Goal: Task Accomplishment & Management: Use online tool/utility

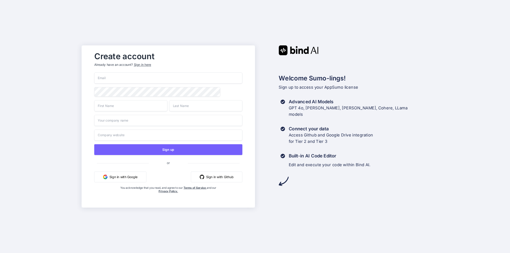
click at [143, 79] on input "email" at bounding box center [168, 77] width 148 height 11
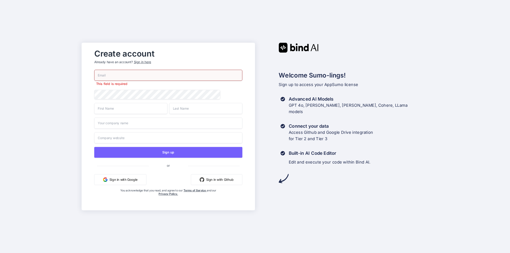
type input "[PERSON_NAME][EMAIL_ADDRESS][DOMAIN_NAME]"
type input "[PERSON_NAME]"
type input "Coninx"
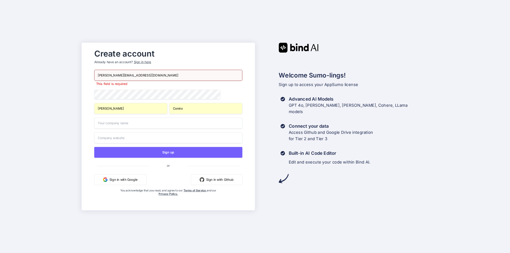
type input "Sun Tan Studio BVBA"
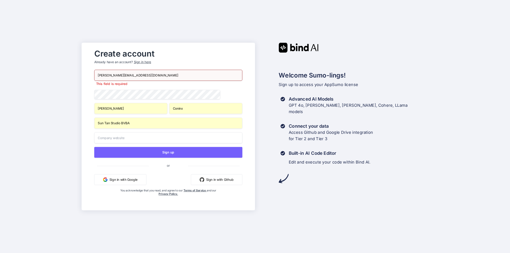
click at [407, 181] on div "Welcome Sumo-lings! Sign up to access your AppSumo license Advanced AI Models G…" at bounding box center [341, 113] width 173 height 141
click at [141, 109] on input "Tom" at bounding box center [130, 108] width 73 height 11
click at [209, 124] on input "Sun Tan Studio BVBA" at bounding box center [168, 123] width 148 height 11
click at [209, 125] on input "Sun Tan Studio BVBA" at bounding box center [168, 123] width 148 height 11
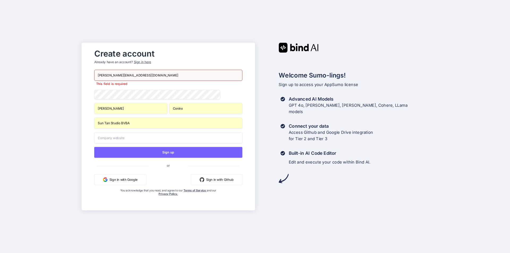
click at [209, 125] on input "Sun Tan Studio BVBA" at bounding box center [168, 123] width 148 height 11
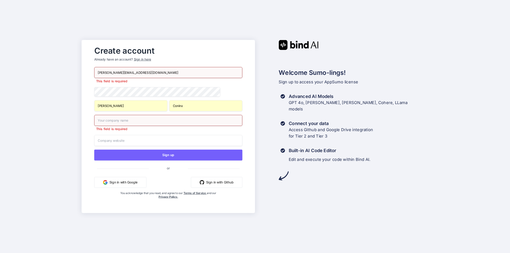
click at [191, 107] on input "Coninx" at bounding box center [205, 105] width 73 height 11
click at [123, 120] on input "text" at bounding box center [168, 120] width 148 height 11
click at [142, 100] on div "Tom@luxfitness.be This field is required Tom Coninx This field is required Sign…" at bounding box center [168, 138] width 148 height 142
click at [51, 112] on div "Create account Already have an account? Sign in here Tom@luxfitness.be This fie…" at bounding box center [255, 126] width 510 height 253
click at [140, 123] on input "text" at bounding box center [168, 120] width 148 height 11
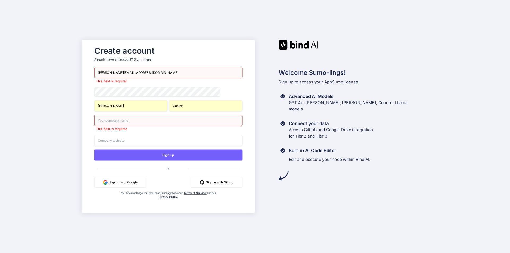
type input "S"
type input "Lux Fitness & Tanning"
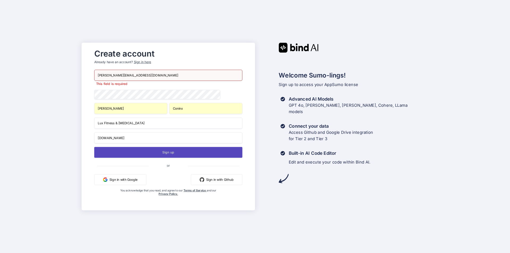
type input "www.luxfitness.be"
click at [208, 152] on button "Sign up" at bounding box center [168, 152] width 148 height 11
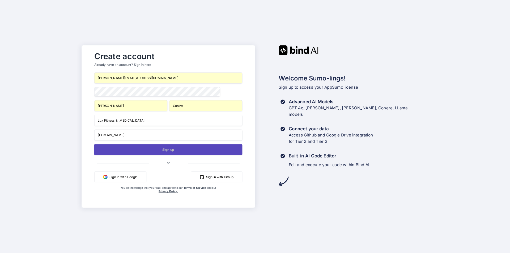
click at [165, 151] on button "Sign up" at bounding box center [168, 149] width 148 height 11
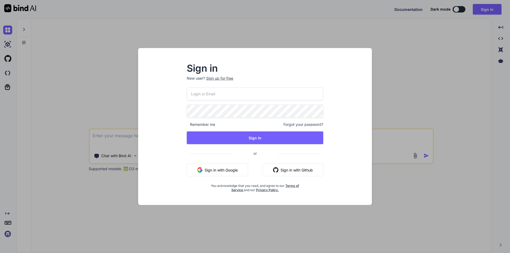
type textarea "x"
click at [249, 90] on input "email" at bounding box center [254, 93] width 137 height 13
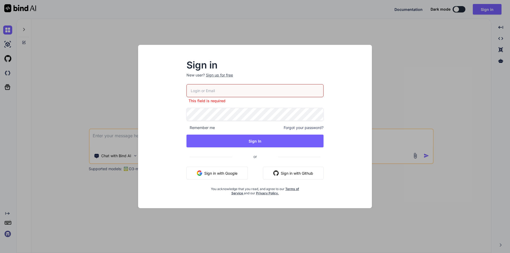
type input "[PERSON_NAME][EMAIL_ADDRESS][DOMAIN_NAME]"
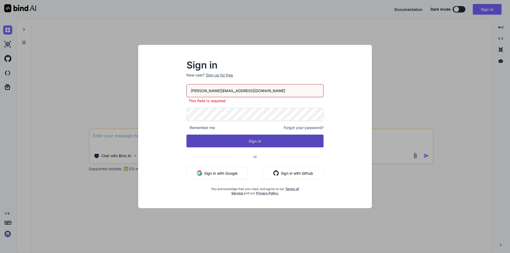
click at [246, 138] on button "Sign In" at bounding box center [254, 141] width 137 height 13
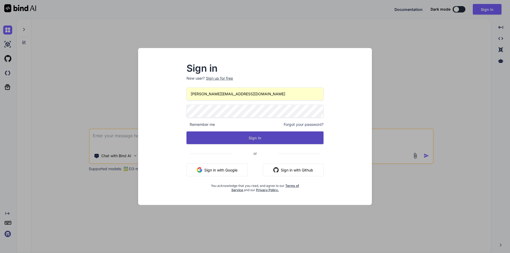
click at [259, 137] on button "Sign In" at bounding box center [254, 137] width 137 height 13
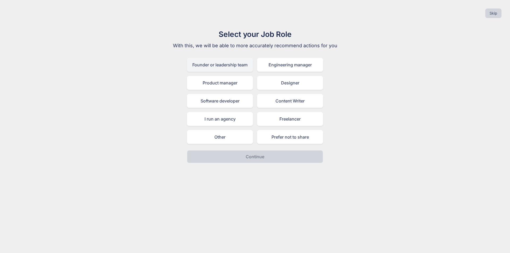
click at [227, 67] on div "Founder or leadership team" at bounding box center [220, 65] width 66 height 14
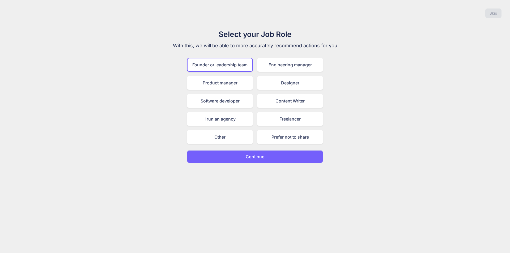
click at [267, 155] on button "Continue" at bounding box center [255, 156] width 136 height 13
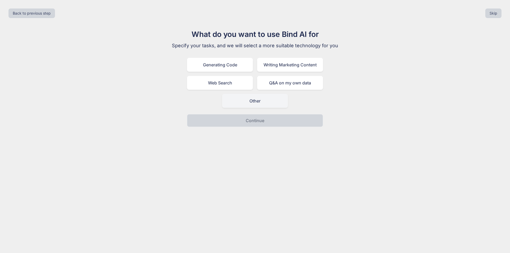
click at [267, 106] on div "Other" at bounding box center [255, 101] width 66 height 14
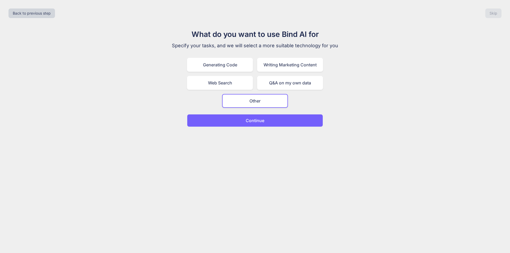
click at [274, 120] on button "Continue" at bounding box center [255, 120] width 136 height 13
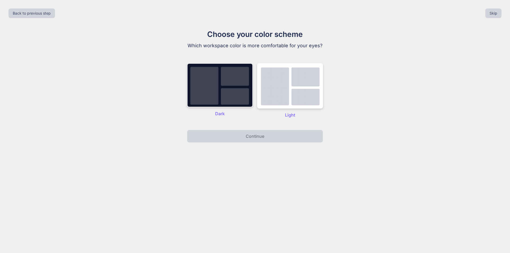
click at [214, 95] on img at bounding box center [220, 85] width 66 height 44
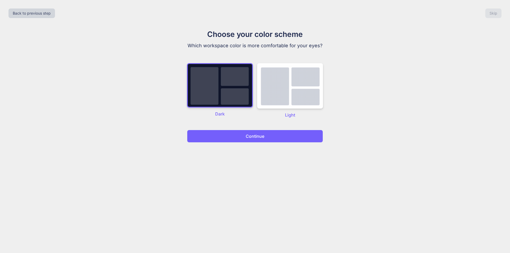
click at [257, 136] on p "Continue" at bounding box center [255, 136] width 19 height 6
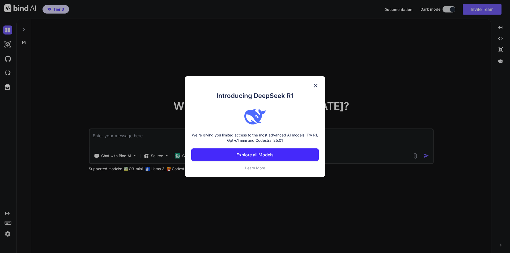
click at [300, 156] on button "Explore all Models" at bounding box center [254, 154] width 127 height 13
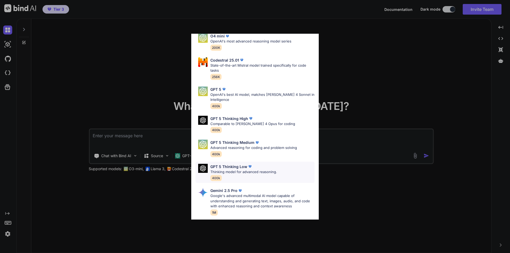
scroll to position [88, 0]
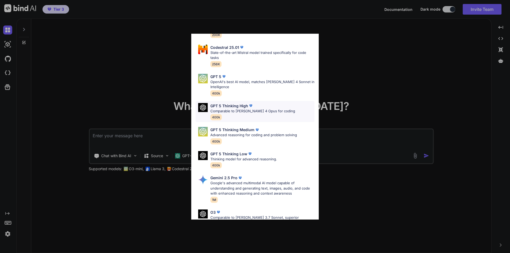
click at [273, 110] on p "Comparable to Claude 4 Opus for coding" at bounding box center [252, 111] width 85 height 5
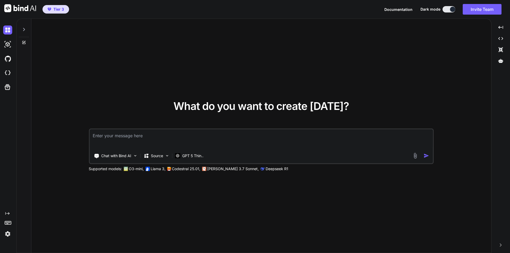
click at [24, 29] on icon at bounding box center [24, 29] width 2 height 3
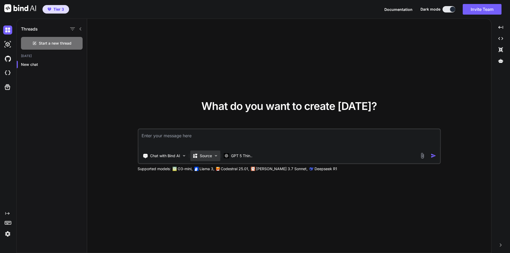
click at [214, 154] on img at bounding box center [215, 155] width 5 height 5
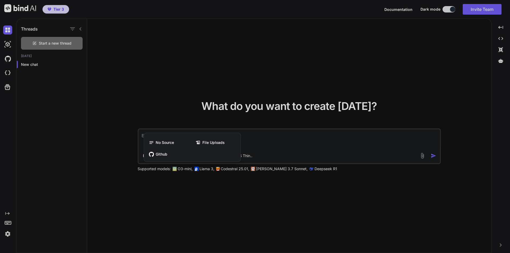
click at [163, 143] on span "No Source" at bounding box center [165, 142] width 18 height 5
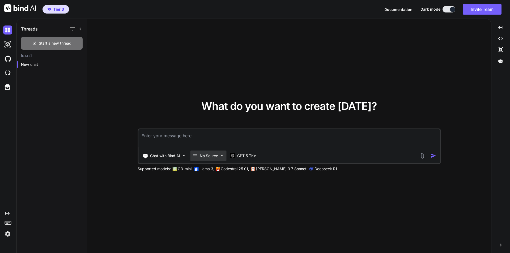
click at [218, 155] on p "No Source" at bounding box center [209, 155] width 18 height 5
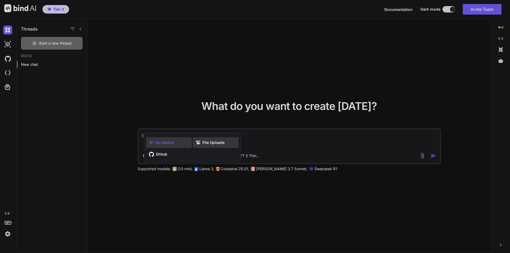
click at [216, 143] on span "File Uploads" at bounding box center [213, 142] width 22 height 5
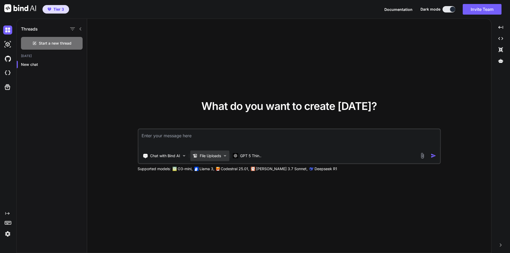
click at [224, 158] on div "File Uploads" at bounding box center [209, 155] width 39 height 11
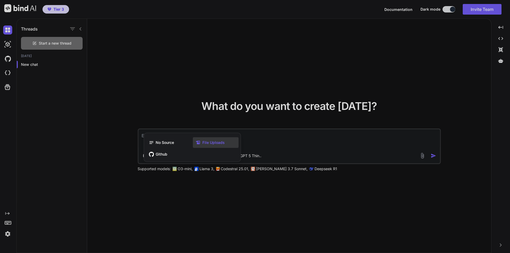
click at [212, 142] on span "File Uploads" at bounding box center [213, 142] width 22 height 5
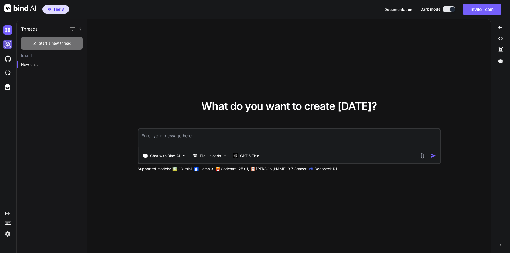
click at [7, 44] on img at bounding box center [7, 44] width 9 height 9
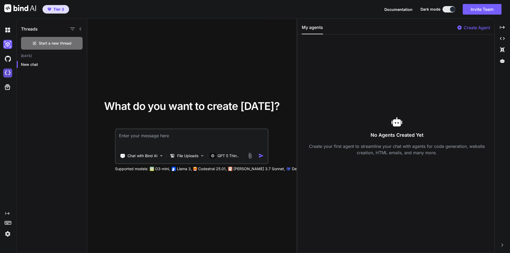
click at [6, 70] on img at bounding box center [7, 72] width 9 height 9
click at [7, 232] on img at bounding box center [7, 233] width 9 height 9
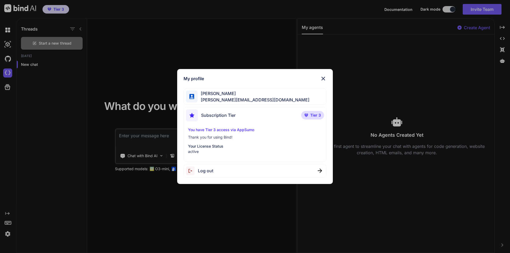
click at [4, 210] on div "My profile Tom Coninx tom@luxfitness.be Subscription Tier Tier 3 You have Tier …" at bounding box center [255, 126] width 510 height 253
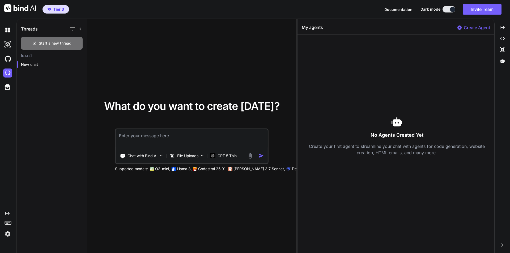
click at [10, 223] on rect at bounding box center [9, 223] width 1 height 1
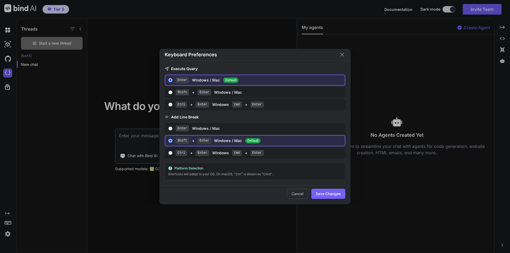
click at [340, 54] on icon "Close" at bounding box center [342, 54] width 6 height 6
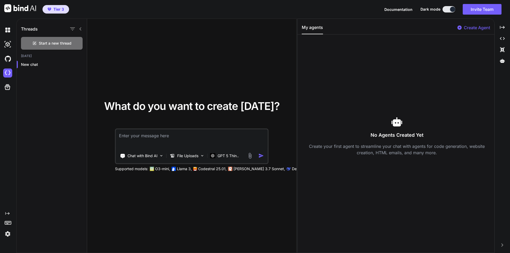
click at [8, 212] on icon "Created with Pixso." at bounding box center [7, 213] width 4 height 4
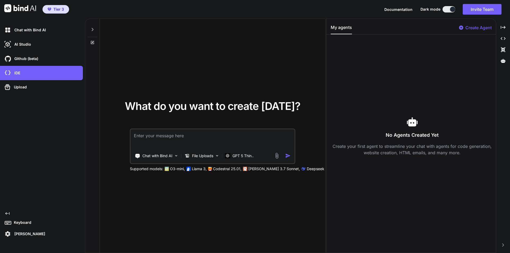
click at [8, 212] on icon "Created with Pixso." at bounding box center [7, 213] width 4 height 4
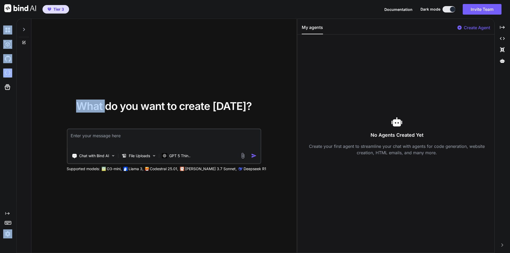
click at [8, 212] on icon "Created with Pixso." at bounding box center [7, 213] width 4 height 4
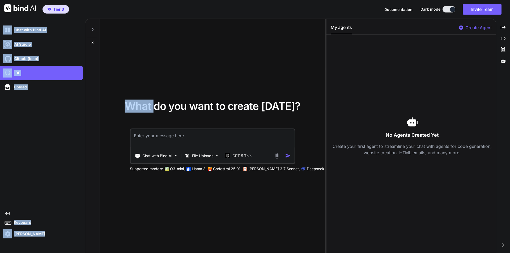
click at [48, 162] on div "Chat with Bind AI AI Studio My threads Github (beta) IDE Upload Created with Pi…" at bounding box center [41, 131] width 83 height 216
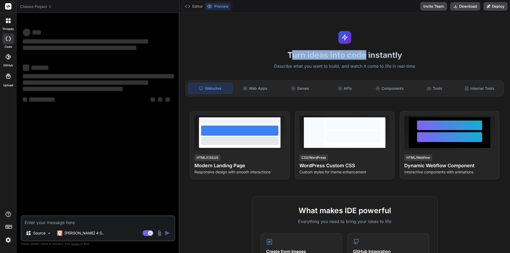
drag, startPoint x: 289, startPoint y: 54, endPoint x: 389, endPoint y: 56, distance: 100.3
click at [380, 57] on h1 "Turn ideas into code instantly" at bounding box center [344, 55] width 324 height 10
click at [395, 55] on h1 "Turn ideas into code instantly" at bounding box center [344, 55] width 324 height 10
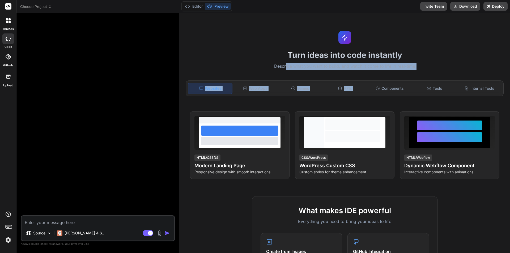
drag, startPoint x: 285, startPoint y: 67, endPoint x: 410, endPoint y: 67, distance: 125.3
click at [406, 68] on p "Describe what you want to build, and watch it come to life in real-time" at bounding box center [344, 66] width 324 height 7
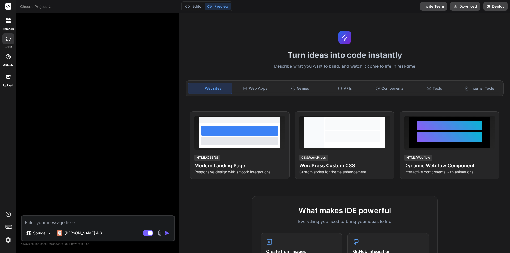
click at [415, 64] on p "Describe what you want to build, and watch it come to life in real-time" at bounding box center [344, 66] width 324 height 7
click at [335, 87] on div "APIs" at bounding box center [345, 88] width 44 height 11
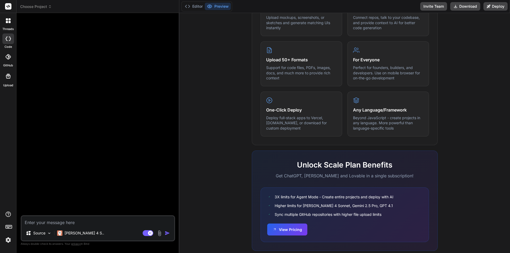
scroll to position [255, 0]
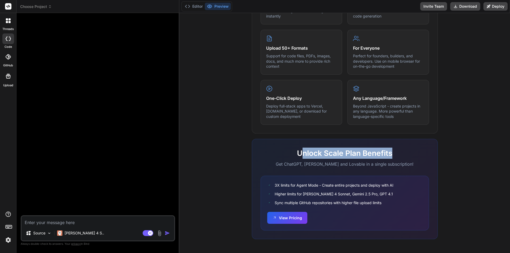
drag, startPoint x: 299, startPoint y: 151, endPoint x: 406, endPoint y: 148, distance: 107.5
click at [401, 148] on h2 "Unlock Scale Plan Benefits" at bounding box center [344, 153] width 168 height 11
click at [410, 148] on h2 "Unlock Scale Plan Benefits" at bounding box center [344, 153] width 168 height 11
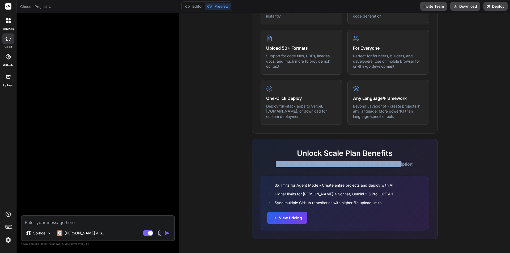
drag, startPoint x: 285, startPoint y: 165, endPoint x: 422, endPoint y: 165, distance: 136.4
click at [421, 165] on p "Get ChatGPT, [PERSON_NAME] and Lovable in a single subscription!" at bounding box center [344, 164] width 168 height 6
click at [405, 165] on p "Get ChatGPT, [PERSON_NAME] and Lovable in a single subscription!" at bounding box center [344, 164] width 168 height 6
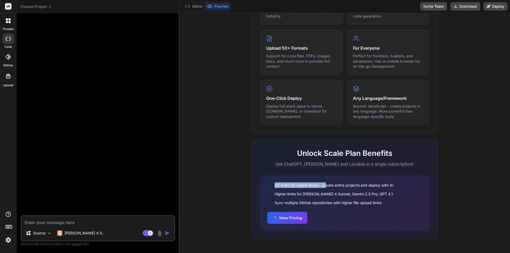
drag, startPoint x: 275, startPoint y: 182, endPoint x: 327, endPoint y: 186, distance: 52.4
click at [326, 182] on div "3X limits for Agent Mode - Create entire projects and deploy with AI Higher lim…" at bounding box center [344, 203] width 168 height 55
click at [291, 216] on button "View Pricing" at bounding box center [287, 217] width 40 height 12
click at [5, 80] on div at bounding box center [8, 76] width 13 height 13
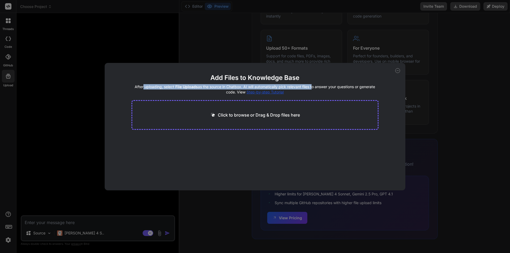
drag, startPoint x: 145, startPoint y: 88, endPoint x: 320, endPoint y: 84, distance: 174.2
click at [316, 84] on h4 "After uploading, select File Uploads as the source in Chatbox. AI will automati…" at bounding box center [254, 89] width 247 height 11
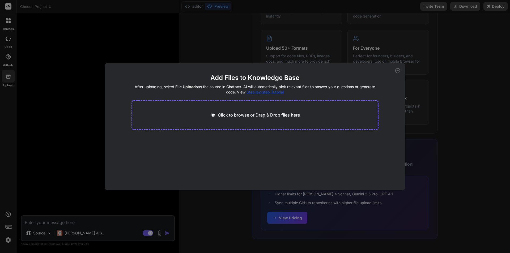
click at [400, 71] on icon at bounding box center [397, 70] width 5 height 5
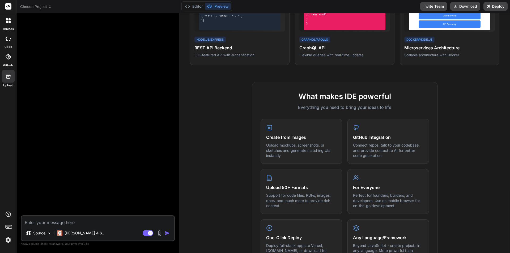
scroll to position [78, 0]
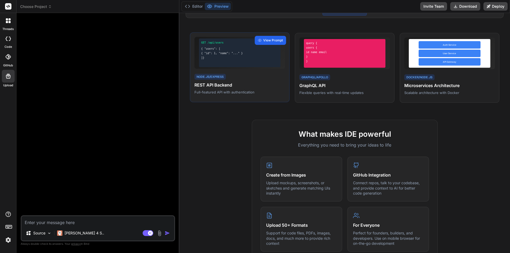
click at [264, 38] on span "View Prompt" at bounding box center [273, 40] width 20 height 5
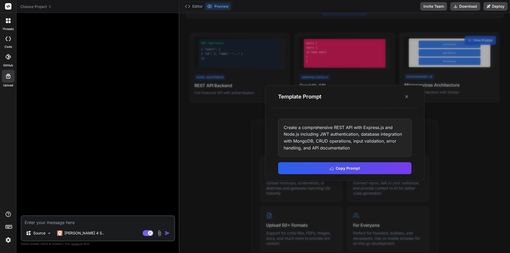
drag, startPoint x: 405, startPoint y: 96, endPoint x: 407, endPoint y: 93, distance: 3.2
click at [406, 95] on icon at bounding box center [406, 96] width 5 height 5
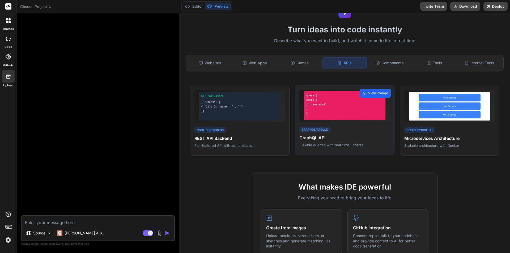
scroll to position [0, 0]
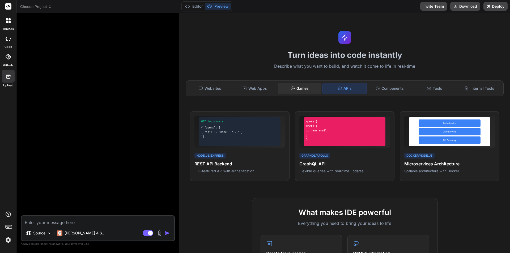
click at [312, 92] on div "Games" at bounding box center [300, 88] width 44 height 11
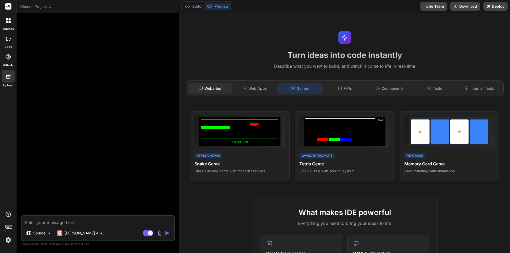
click at [206, 91] on div "Websites" at bounding box center [210, 88] width 44 height 11
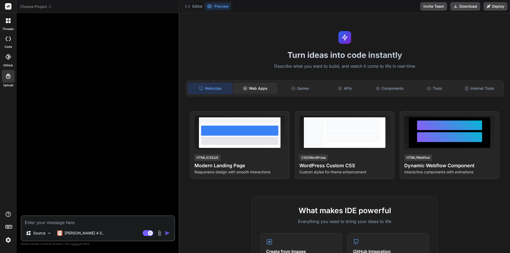
click at [268, 91] on div "Web Apps" at bounding box center [255, 88] width 44 height 11
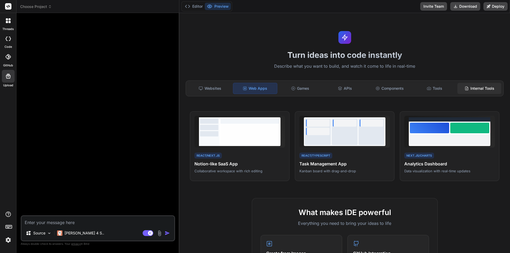
click at [470, 88] on div "Internal Tools" at bounding box center [479, 88] width 44 height 11
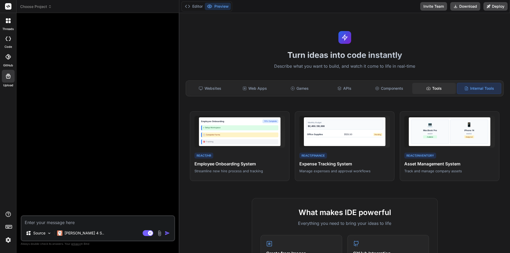
click at [431, 90] on div "Tools" at bounding box center [434, 88] width 44 height 11
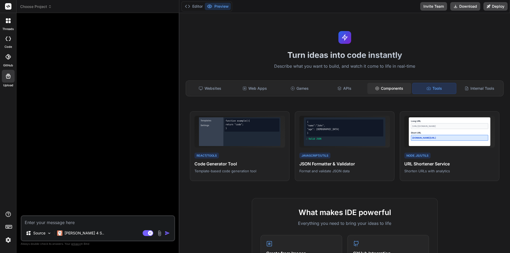
click at [396, 88] on div "Components" at bounding box center [389, 88] width 44 height 11
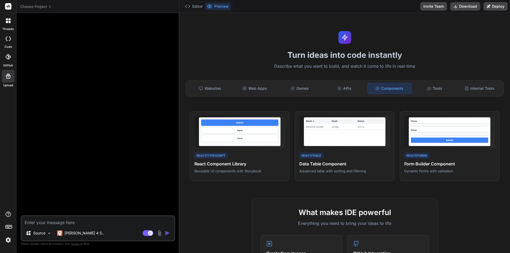
click at [9, 77] on icon at bounding box center [8, 76] width 6 height 6
type textarea "x"
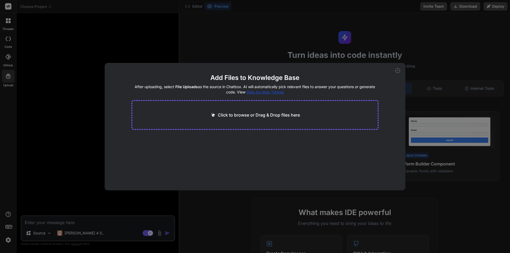
click at [218, 112] on p "Click to browse or Drag & Drop files here" at bounding box center [259, 115] width 82 height 6
type input "C:\fakepath\API Doc.docx"
click at [363, 177] on button "Finish" at bounding box center [369, 174] width 19 height 11
click at [401, 67] on div "Add Files to Knowledge Base After uploading, select File Uploads as the source …" at bounding box center [255, 126] width 301 height 127
click at [396, 71] on icon at bounding box center [397, 70] width 5 height 5
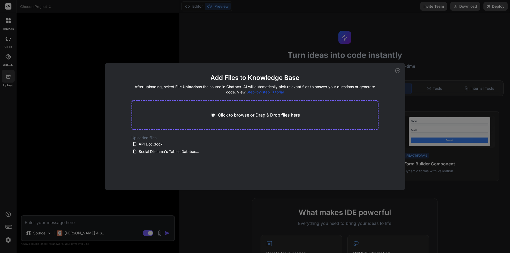
type textarea "x"
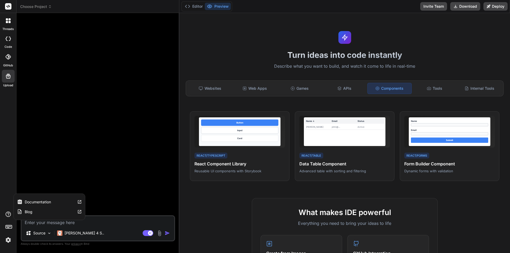
click at [37, 200] on label "Documentation" at bounding box center [38, 201] width 26 height 5
drag, startPoint x: 114, startPoint y: 65, endPoint x: 115, endPoint y: 62, distance: 3.4
click at [114, 63] on div at bounding box center [98, 116] width 153 height 198
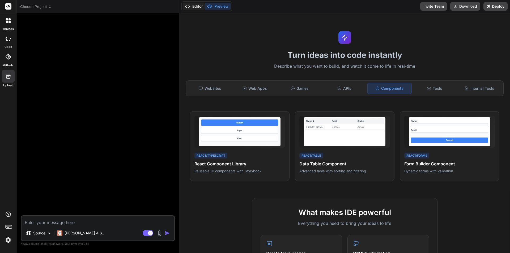
click at [186, 7] on icon at bounding box center [187, 6] width 5 height 5
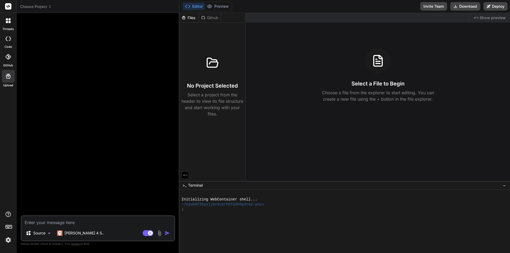
click at [45, 10] on header "Choose Project Created with Pixso." at bounding box center [97, 6] width 163 height 13
click at [46, 10] on header "Choose Project Created with Pixso." at bounding box center [97, 6] width 163 height 13
click at [49, 7] on icon at bounding box center [50, 7] width 4 height 4
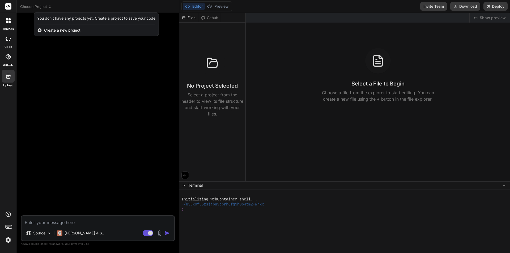
click at [61, 30] on span "Create a new project" at bounding box center [62, 30] width 36 height 5
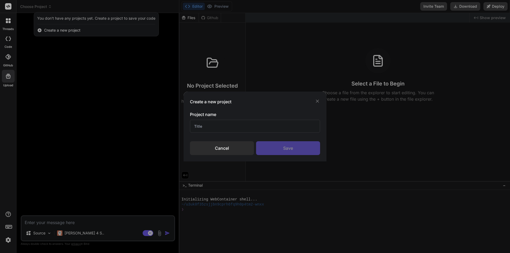
click at [241, 133] on div "Project name Cancel Save" at bounding box center [255, 133] width 130 height 44
type input "Social Dilemma's"
click at [297, 150] on div "Save" at bounding box center [288, 148] width 64 height 14
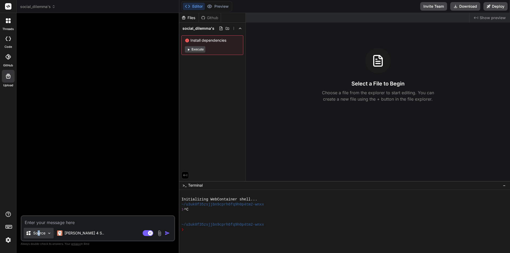
click at [39, 234] on p "Source" at bounding box center [39, 232] width 12 height 5
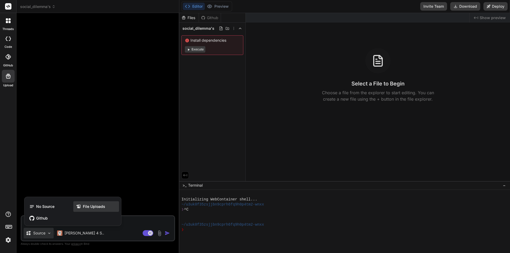
click at [88, 208] on span "File Uploads" at bounding box center [94, 206] width 22 height 5
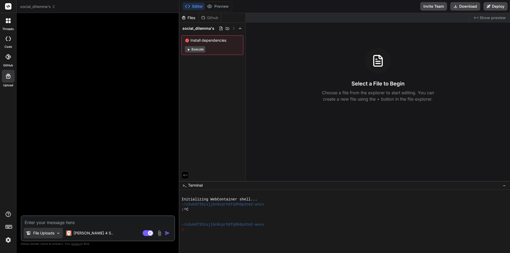
click at [45, 234] on p "File Uploads" at bounding box center [43, 232] width 21 height 5
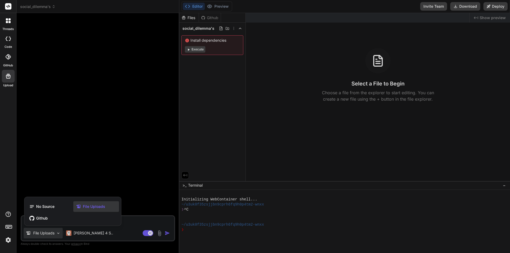
click at [51, 206] on span "No Source" at bounding box center [45, 206] width 18 height 5
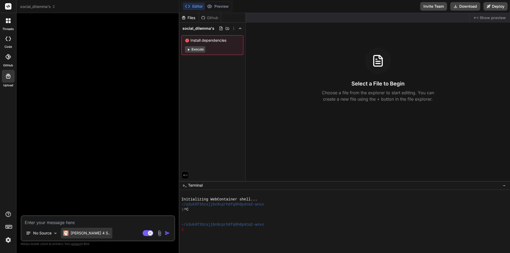
click at [78, 235] on p "[PERSON_NAME] 4 S.." at bounding box center [91, 232] width 40 height 5
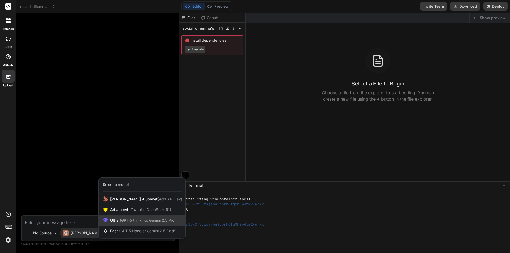
click at [152, 219] on span "(GPT-5 thinking, Gemini 2.5 Pro)" at bounding box center [147, 220] width 57 height 5
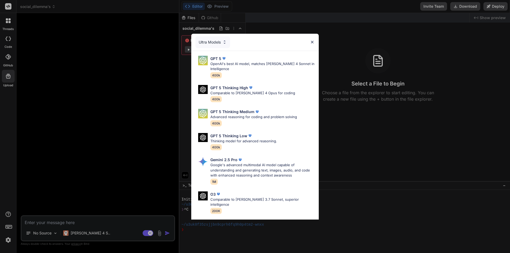
click at [261, 67] on p "OpenAI's best AI model, matches [PERSON_NAME] 4 Sonnet in Intelligence" at bounding box center [262, 66] width 104 height 10
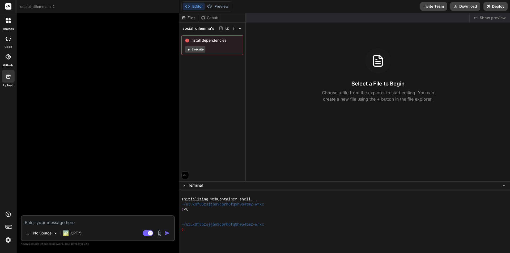
click at [9, 6] on rect at bounding box center [8, 6] width 6 height 6
click at [54, 7] on icon at bounding box center [54, 7] width 4 height 4
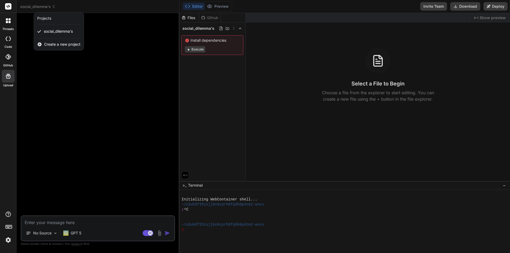
click at [61, 77] on div at bounding box center [255, 126] width 510 height 253
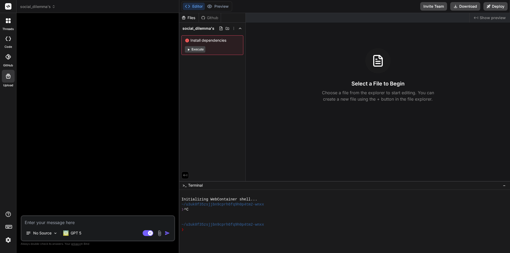
click at [6, 19] on icon at bounding box center [7, 19] width 2 height 2
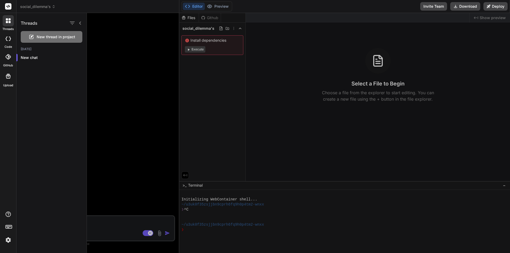
click at [7, 20] on icon at bounding box center [7, 19] width 2 height 2
click at [11, 44] on div "code" at bounding box center [8, 40] width 16 height 18
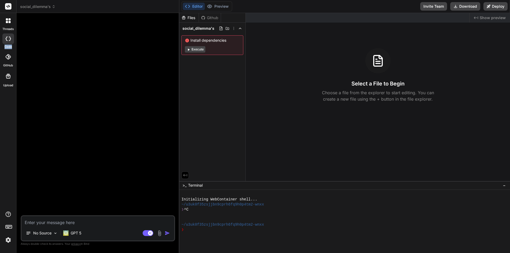
click at [11, 45] on div "code" at bounding box center [8, 40] width 16 height 18
click at [6, 33] on div "code" at bounding box center [8, 40] width 16 height 18
click at [6, 59] on icon at bounding box center [8, 56] width 5 height 5
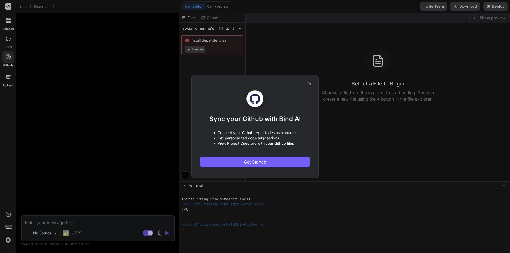
click at [7, 61] on div "Sync your Github with Bind AI • Connect your Github repositories as a source. •…" at bounding box center [255, 126] width 510 height 253
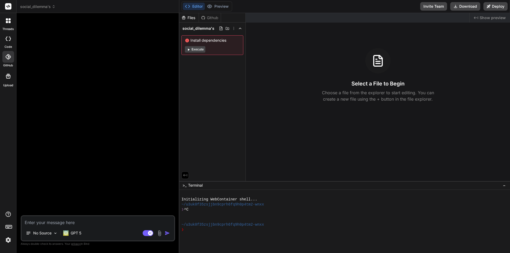
click at [12, 78] on div at bounding box center [8, 76] width 13 height 13
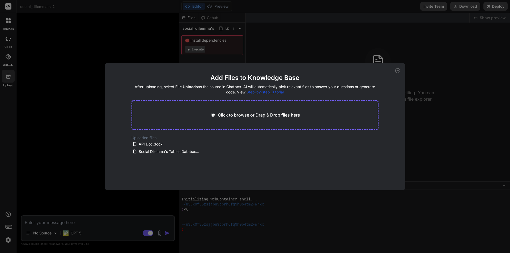
click at [393, 67] on div "Add Files to Knowledge Base After uploading, select File Uploads as the source …" at bounding box center [255, 126] width 301 height 127
click at [396, 70] on icon at bounding box center [397, 70] width 5 height 5
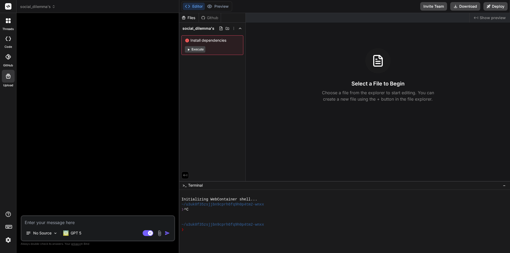
click at [486, 18] on span "Show preview" at bounding box center [492, 17] width 26 height 5
click at [10, 22] on icon at bounding box center [9, 22] width 2 height 2
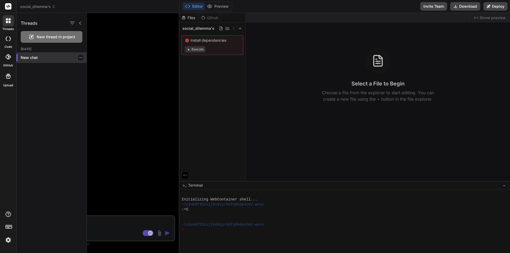
click at [35, 61] on div "New chat" at bounding box center [51, 57] width 70 height 11
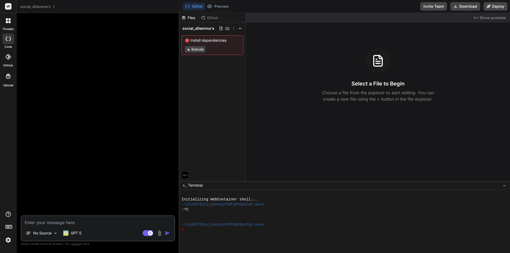
click at [82, 220] on textarea at bounding box center [97, 221] width 153 height 10
click at [10, 40] on icon at bounding box center [10, 39] width 2 height 4
click at [10, 21] on icon at bounding box center [8, 20] width 5 height 5
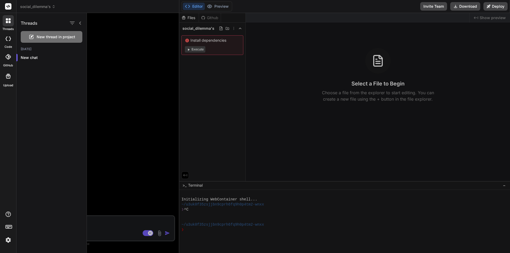
click at [46, 34] on div "New thread in project" at bounding box center [52, 37] width 62 height 12
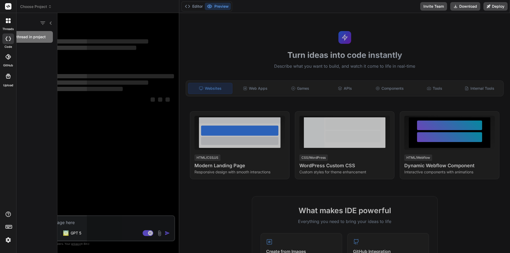
scroll to position [5, 0]
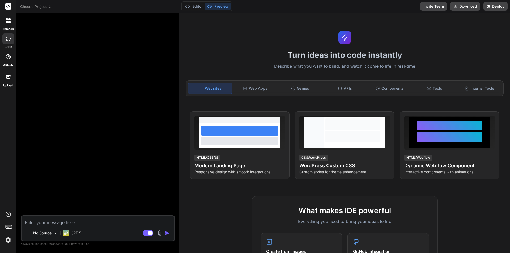
click at [38, 8] on span "Choose Project" at bounding box center [36, 6] width 32 height 5
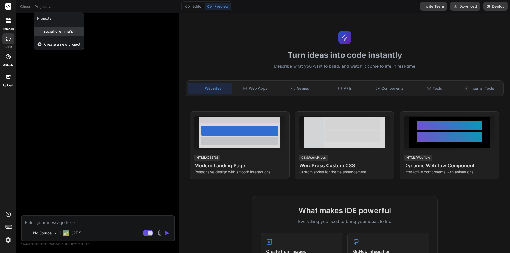
click at [53, 35] on div "social_dilemma's" at bounding box center [59, 32] width 50 height 10
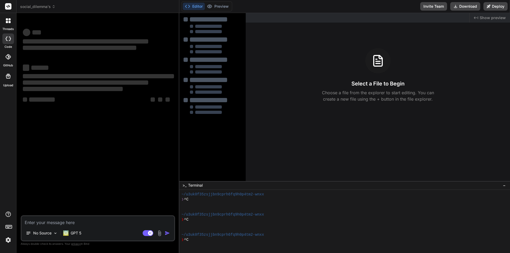
scroll to position [25, 0]
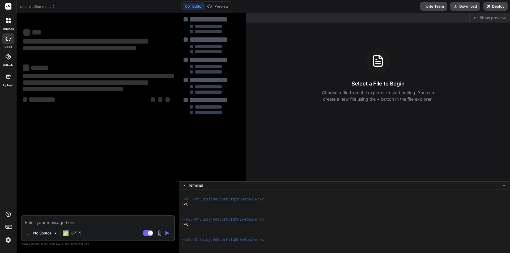
type textarea "x"
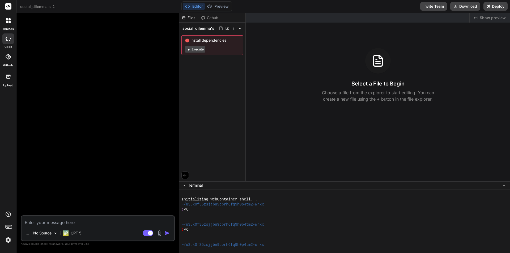
scroll to position [0, 0]
click at [102, 224] on textarea at bounding box center [97, 221] width 153 height 10
paste textarea "LOR-ipsumd (sitamet con adip elit sedd) Eius TEM: incid://utl.etdoloremagna.ali…"
type textarea "LOR-ipsumd (sitamet con adip elit sedd) Eius TEM: incid://utl.etdoloremagna.ali…"
type textarea "x"
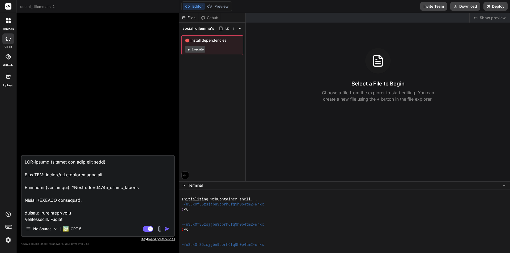
click at [26, 161] on textarea at bounding box center [97, 189] width 153 height 66
type textarea "LOR-ipsumd (sitamet con adip elit sedd) Eius TEM: incid://utl.etdoloremagna.ali…"
type textarea "x"
type textarea "LOR-ipsumd (sitamet con adip elit sedd) Eius TEM: incid://utl.etdoloremagna.ali…"
type textarea "x"
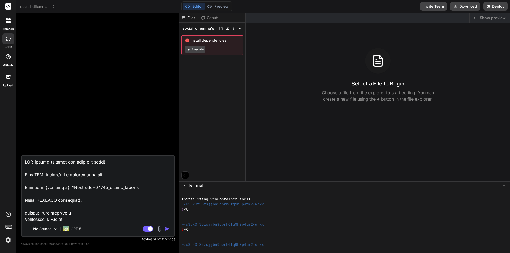
paste textarea "Lo Ipsumd Sitamet Con ad eli seddoei temporin utla etdolorema aliqua enimadmi, …"
type textarea "Lo Ipsumd Sitamet Con ad eli seddoei temporin utla etdolorema aliqua enimadmi, …"
type textarea "x"
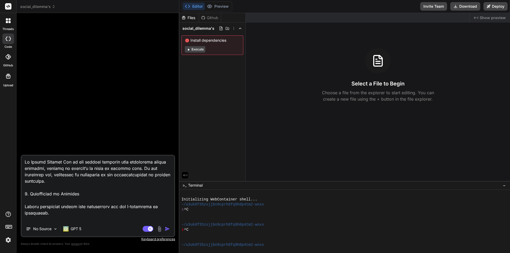
scroll to position [873, 0]
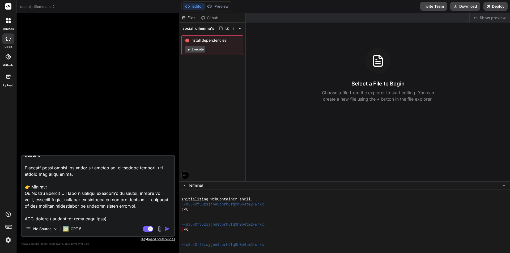
type textarea "Lo Ipsumd Sitamet Con ad eli seddoei temporin utla etdolorema aliqua enimadmi, …"
click at [166, 230] on img "button" at bounding box center [167, 228] width 5 height 5
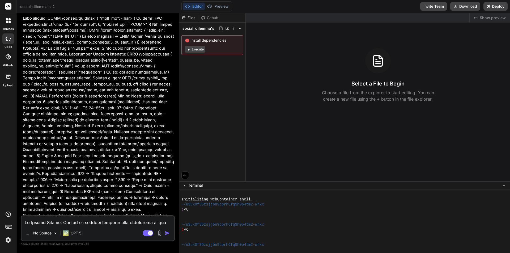
scroll to position [884, 0]
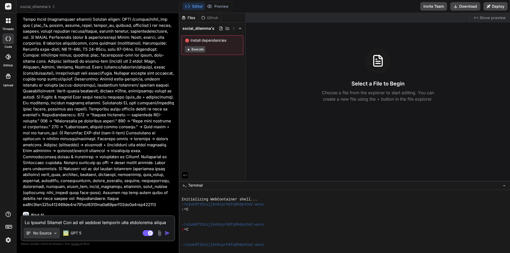
click at [50, 236] on div "No Source" at bounding box center [42, 233] width 36 height 11
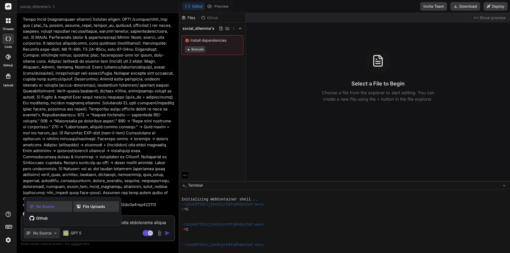
click at [98, 204] on span "File Uploads" at bounding box center [94, 206] width 22 height 5
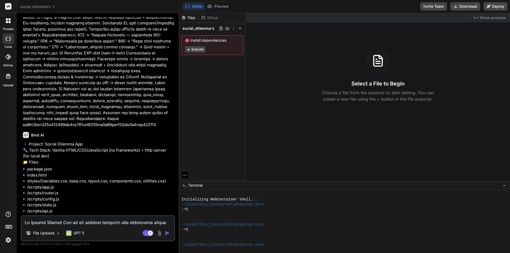
scroll to position [1017, 0]
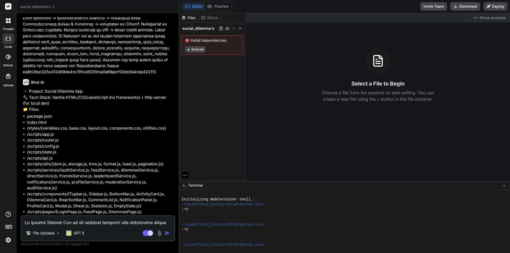
type textarea "x"
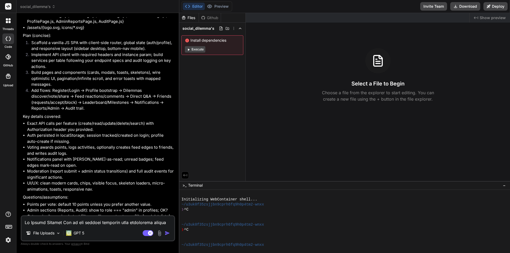
scroll to position [1221, 0]
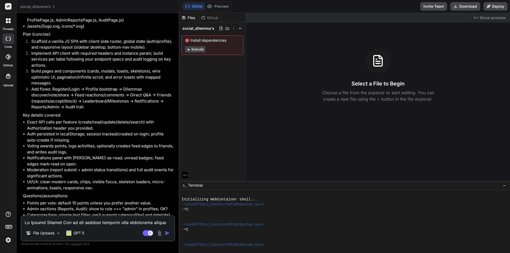
click at [85, 221] on textarea at bounding box center [97, 221] width 153 height 10
type textarea "Y"
type textarea "x"
type textarea "Ye"
type textarea "x"
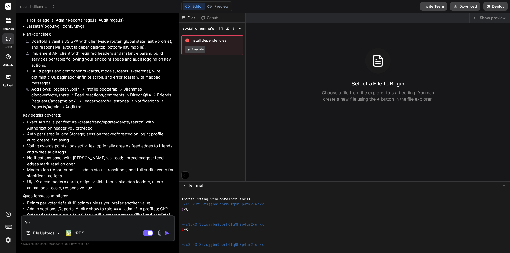
type textarea "Yes"
type textarea "x"
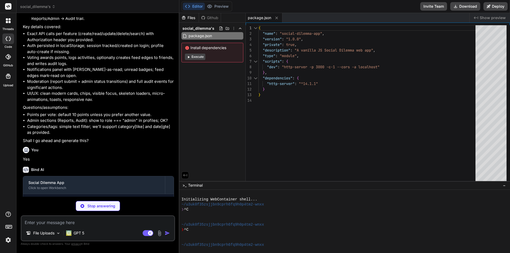
scroll to position [1313, 0]
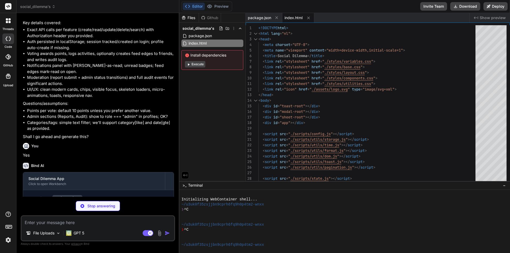
type textarea "x"
type textarea "--focus: 0 0 0 3px rgba(108,139,253,0.35); --font: ui-sans-serif, system-ui, -a…"
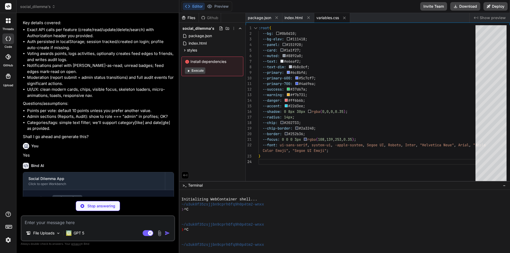
type textarea "x"
type textarea "a{color:inherit;text-decoration:none} button{font:inherit} input,select,textare…"
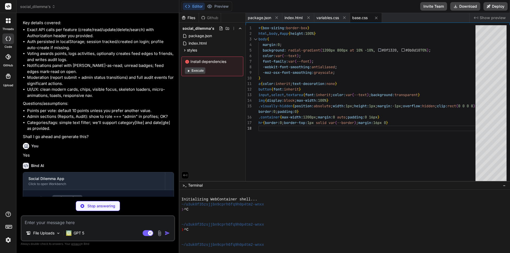
type textarea "x"
type textarea ".section-title{ font-size:18px; font-weight:700; margin:0 0 12px 0; } .flex{dis…"
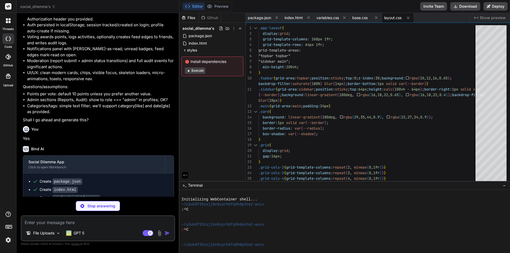
scroll to position [1346, 0]
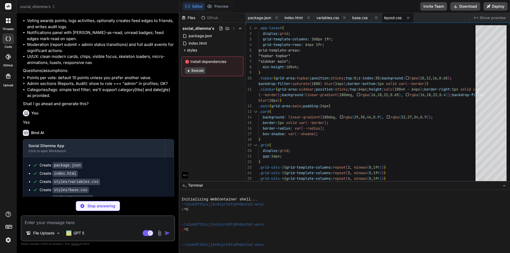
type textarea "x"
type textarea "@keyframes shimmer{0%{background-position: 100% 0}100%{background-position: -10…"
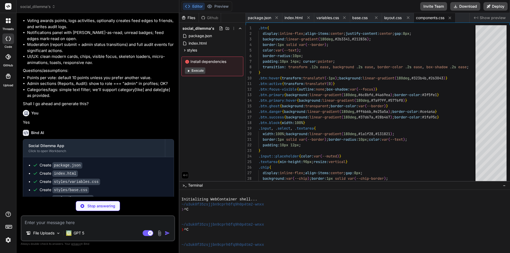
type textarea "x"
type textarea ".items-center{align-items:center} .inline{display:inline-flex} .nowrap{white-sp…"
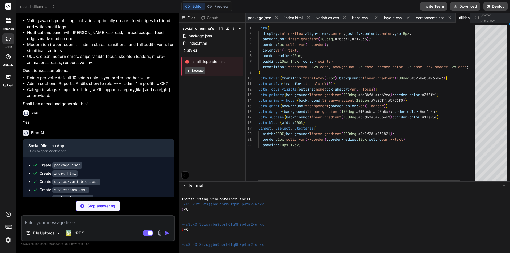
type textarea "x"
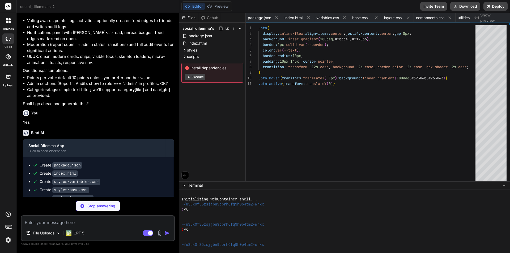
type textarea "x"
type textarea "const w = Math.floor(d2/7); if(w&lt;4) return `${w}w`; const mo = Math.floor(d2…"
type textarea "x"
type textarea "const Format = { percent(n){ return `${Math.round(n*100)}%` }, clamp(n,min,max)…"
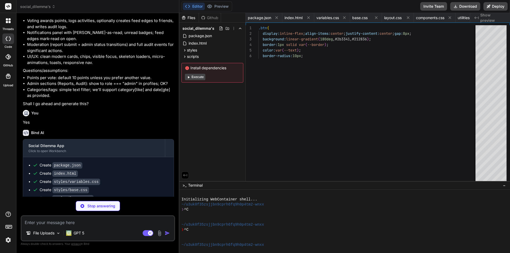
type textarea "x"
type textarea "const img = new Image(); img.src = src; img.width = size; img.height = size; im…"
type textarea "x"
type textarea "error: (m)=>show(m,'error'), info: (m)=>show(m,'default'), show }; })(); window…"
type textarea "x"
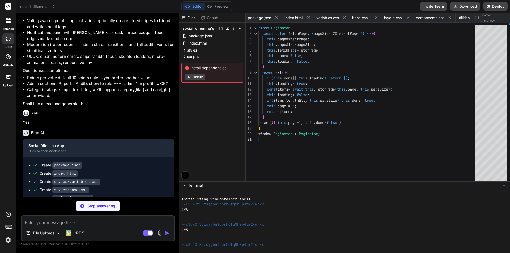
scroll to position [0, 246]
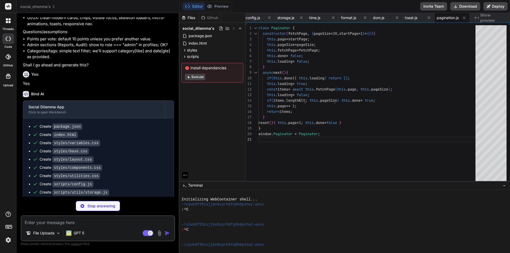
type textarea "x"
type textarea "function logout(){ Storage.remove('sd_user'); Storage.remove('sd_profile'); sta…"
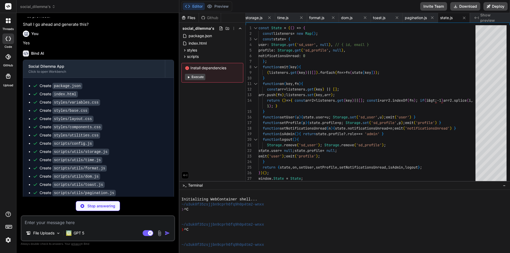
scroll to position [1428, 0]
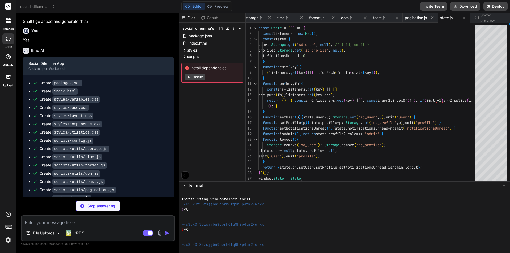
type textarea "x"
type textarea "return handle(res); } return { get, post, put, del }; })(); window.Api = Api;"
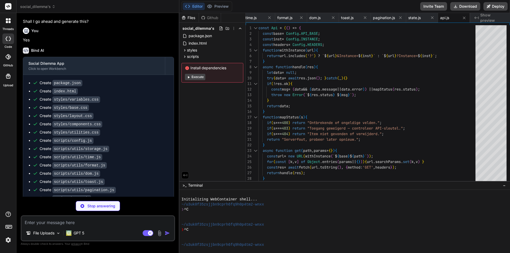
type textarea "x"
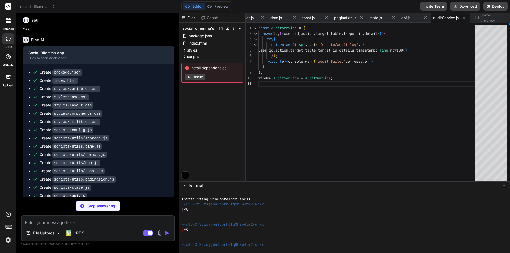
scroll to position [1445, 0]
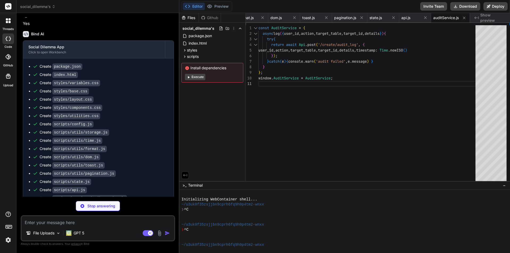
type textarea "x"
type textarea "} }, logout(){ State.logout(); location.hash = '#/login'; } }; window.AuthServi…"
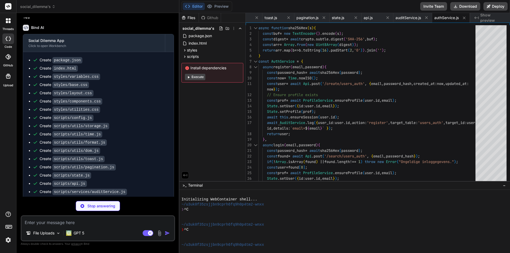
scroll to position [1453, 0]
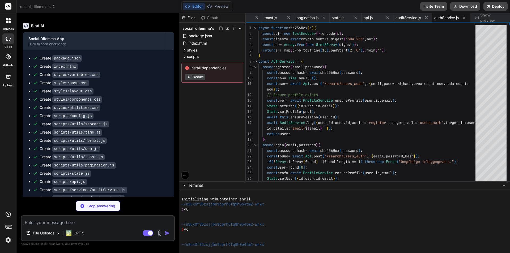
type textarea "x"
type textarea "return updated; } }; window.ProfileService = ProfileService;"
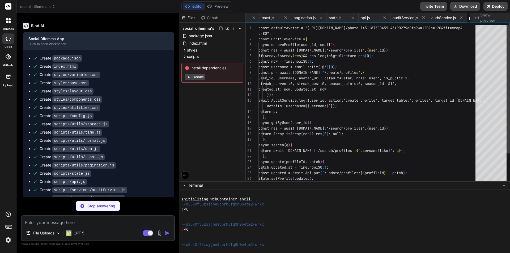
scroll to position [0, 429]
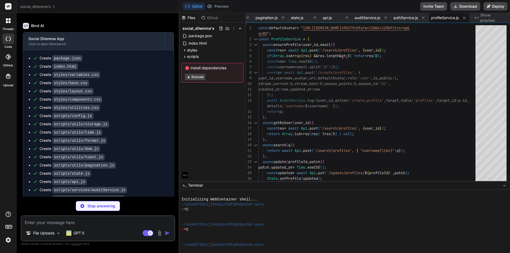
type textarea "x"
type textarea "} }; window.FeedService = FeedService;"
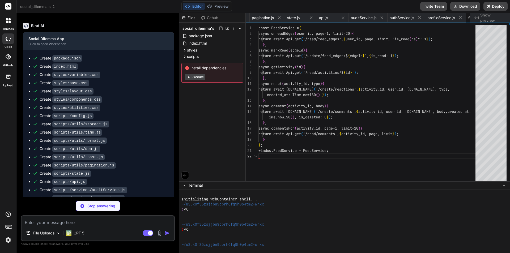
scroll to position [0, 467]
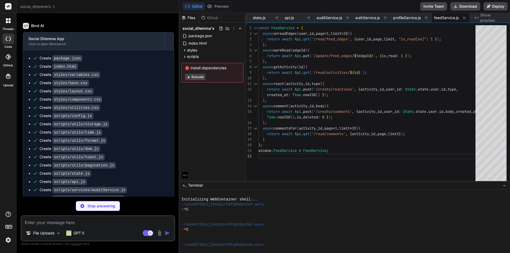
type textarea "x"
type textarea "} }; window.DilemmasService = DilemmasService;"
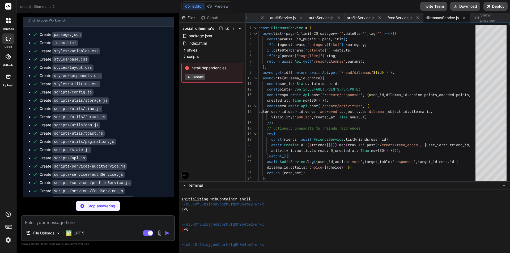
scroll to position [1478, 0]
type textarea "x"
type textarea "await Api.put(`/update/direct_questions/${direct_question_id}`, { status:'answe…"
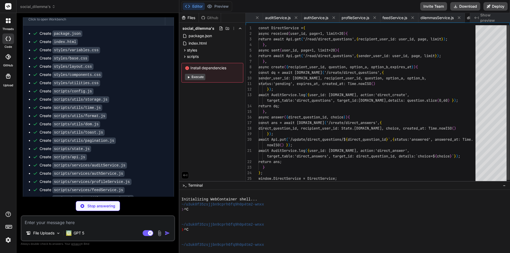
scroll to position [0, 555]
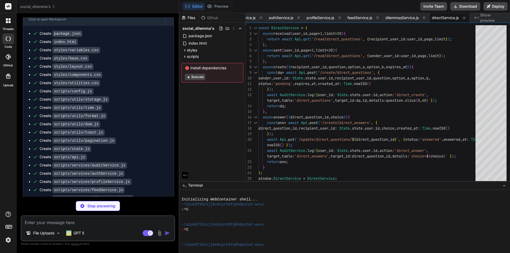
type textarea "x"
type textarea "window.FriendsService = FriendsService;"
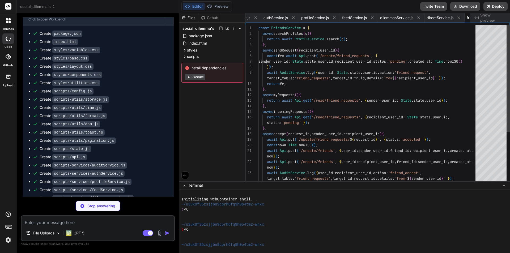
scroll to position [0, 598]
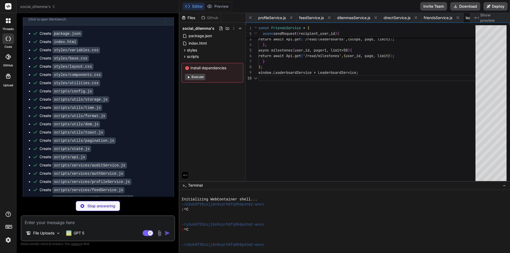
type textarea "x"
type textarea "const LeaderboardService = { async list(scope='daily', page=1, limit=50){ retur…"
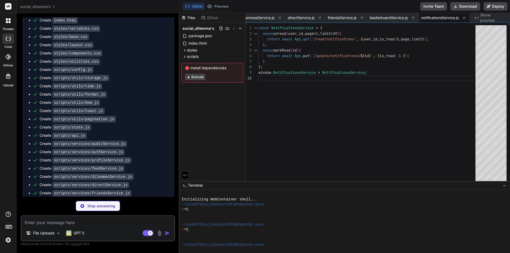
scroll to position [1510, 0]
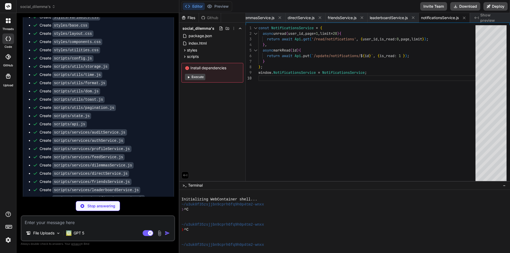
type textarea "x"
type textarea "async updateReport(id, status){ const res = await Api.put(`/update/reports/${id…"
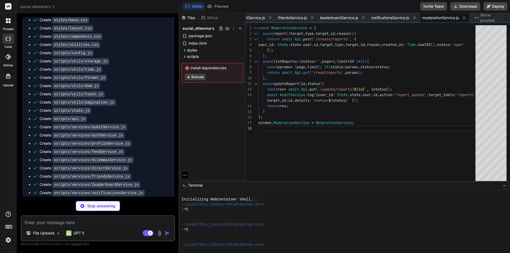
scroll to position [1519, 0]
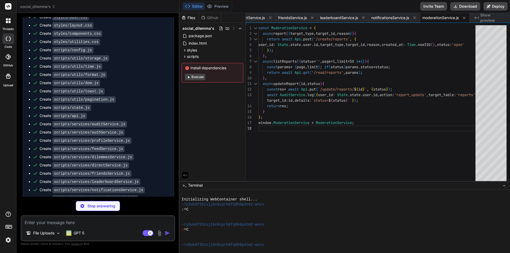
type textarea "x"
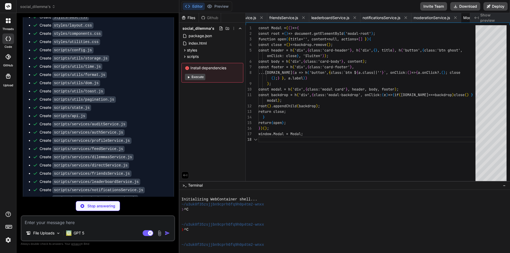
scroll to position [0, 784]
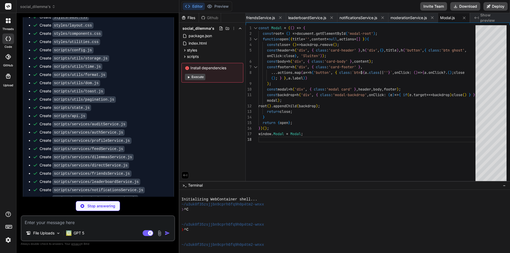
type textarea "x"
type textarea "window.Sheet = Sheet;"
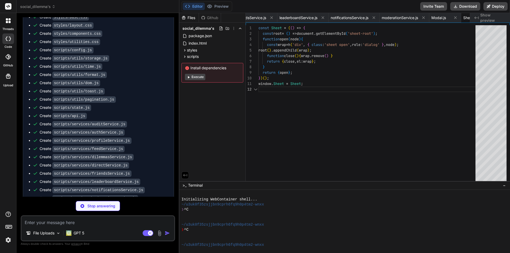
scroll to position [0, 816]
type textarea "x"
type textarea "function Skeleton({ height=14, width='100%', radius=8 }={}){ return h('div', { …"
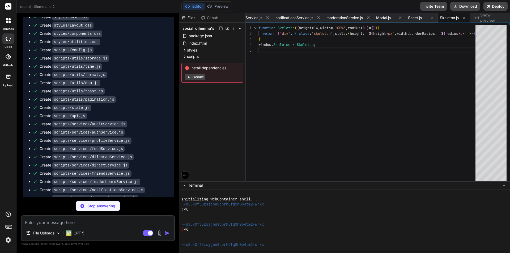
type textarea "x"
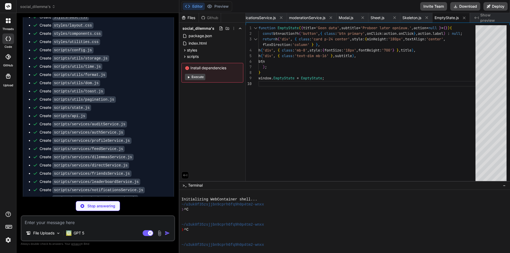
type textarea "x"
type textarea "function toggleNotifications(){ [DOMAIN_NAME](); } } window.Topbar = Topbar;"
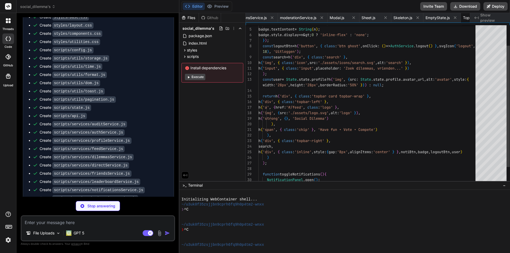
scroll to position [0, 918]
type textarea "x"
type textarea "return el; } return h('div', { class:'sidebar card sidebar-wrap' }, h('div', { …"
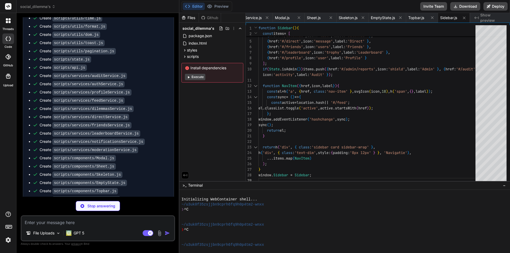
scroll to position [1568, 0]
type textarea "x"
type textarea "} return h('div', { class:'bottomnav card bottomnav-wrap' }, ...[DOMAIN_NAME](B…"
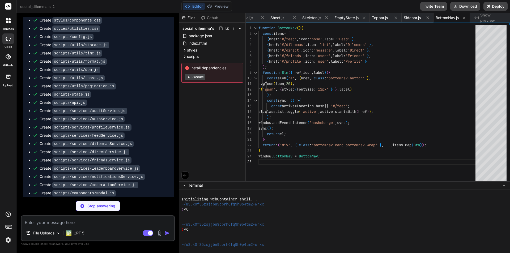
scroll to position [1576, 0]
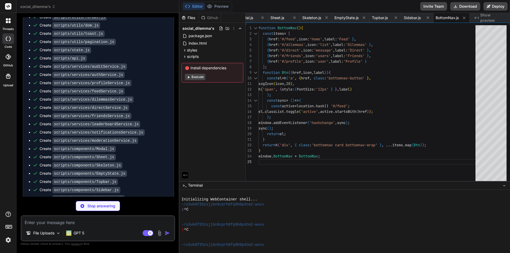
type textarea "x"
type textarea "} window.ActivityCard = ActivityCard;"
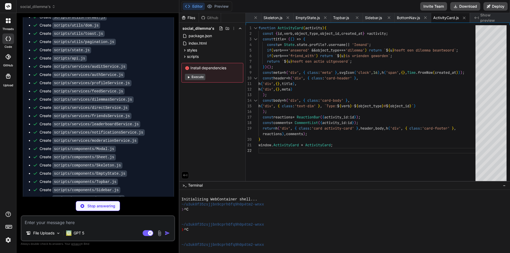
type textarea "x"
type textarea "); return wrap; } window.ReactionBar = ReactionBar;"
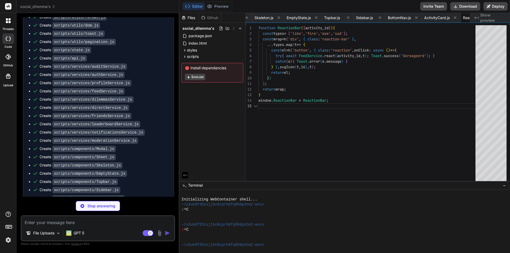
scroll to position [0, 1063]
type textarea "x"
type textarea "window.CommentList = CommentList;"
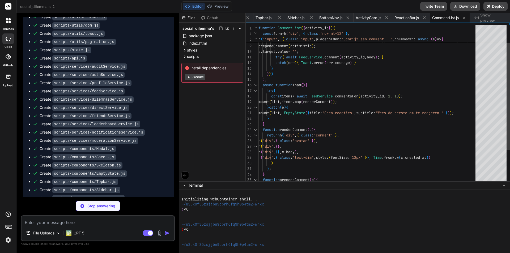
type textarea "x"
type textarea "Toast.success('Deellink gekopieerd'); }catch(e){ Toast.error(e.message) } } ret…"
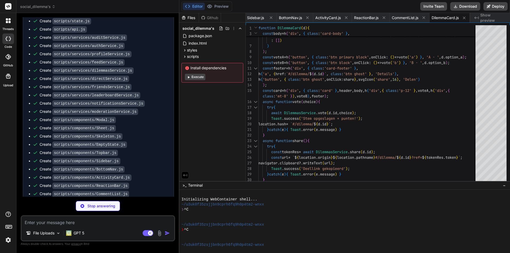
scroll to position [1609, 0]
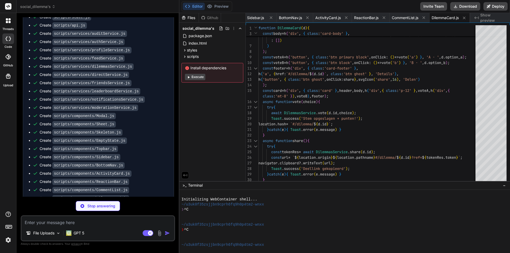
type textarea "x"
type textarea "} }, 'Markeer gelezen') ))); }catch(e){ mount(listEl, EmptyState({ title:'[PERS…"
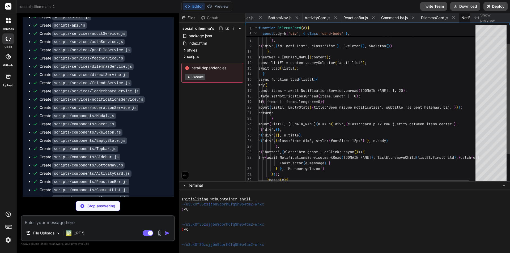
scroll to position [0, 1191]
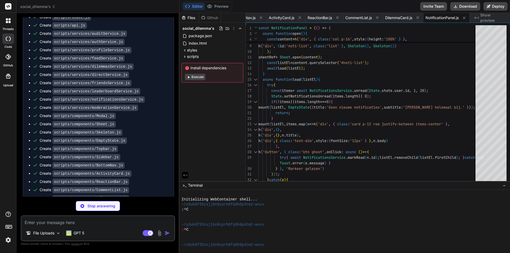
type textarea "x"
type textarea "h('span',{ class:'badge' }, svgIcon('star',14), `Season ${p.season_points}p`), …"
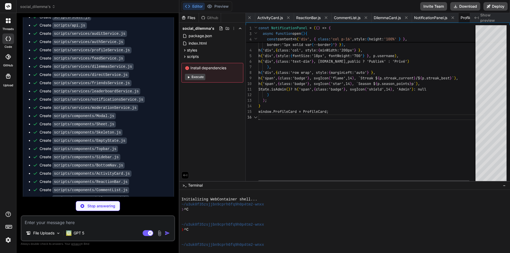
scroll to position [0, 1228]
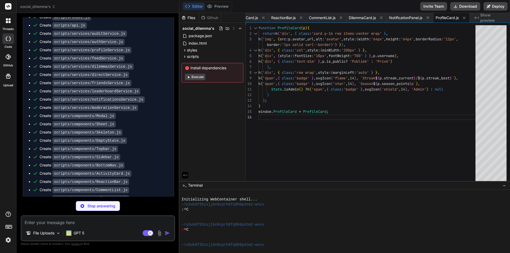
type textarea "x"
type textarea "} mount(container, h('div', { class:'container' }, box)); } }; window.LoginPage…"
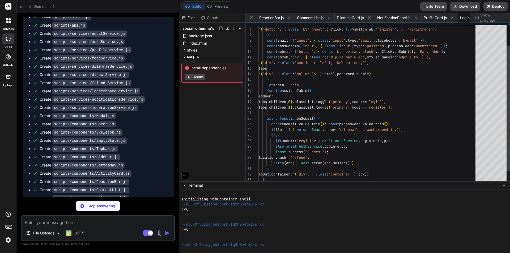
scroll to position [0, 1264]
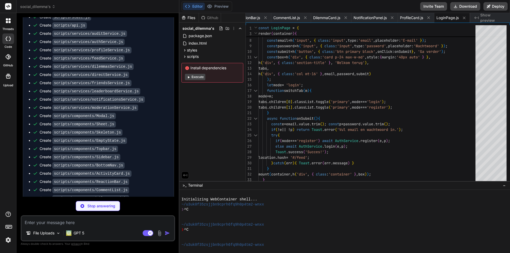
type textarea "x"
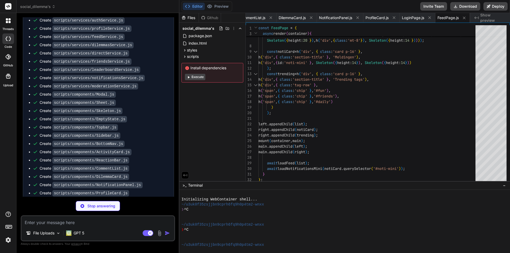
scroll to position [1642, 0]
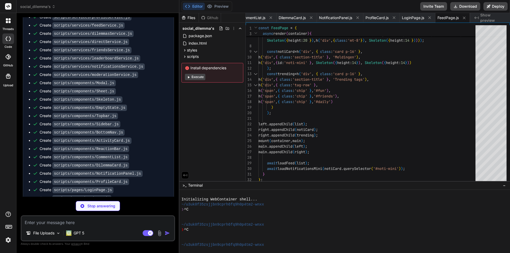
type textarea "x"
type textarea "mount(grid, EmptyState({ title:'Geen dilemmas gevonden', subtitle:'Pas je filte…"
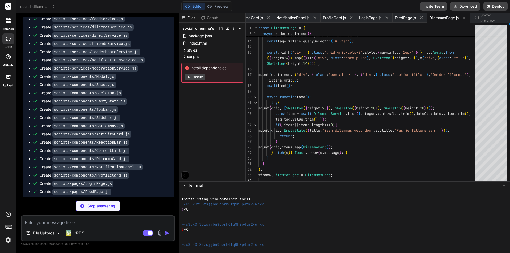
scroll to position [1650, 0]
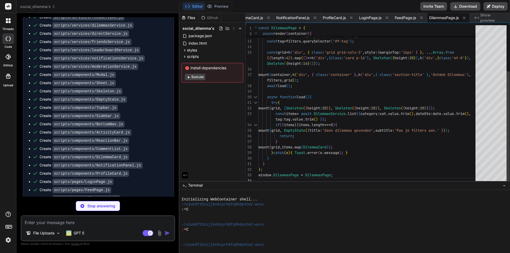
type textarea "x"
type textarea "Toast.success('Deellink gekopieerd'); }catch(e){ Toast.error(e.message) } } }ca…"
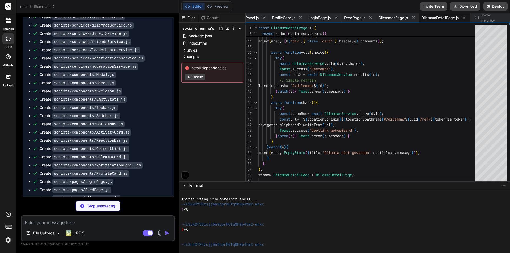
scroll to position [1659, 0]
type textarea "x"
type textarea "}; window.DirectPage = DirectPage;"
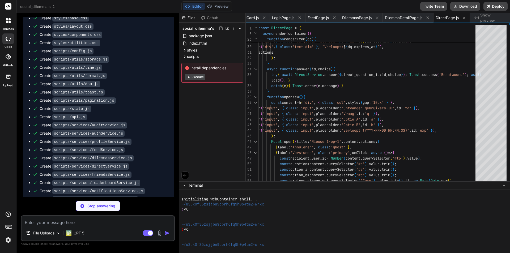
scroll to position [1667, 0]
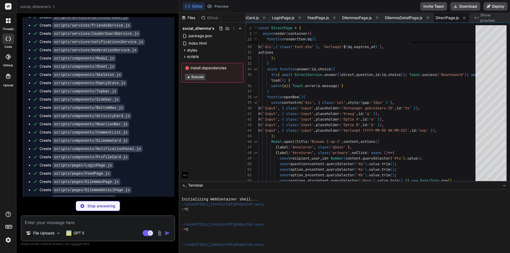
type textarea "x"
type textarea "}; window.FriendsPage = FriendsPage;"
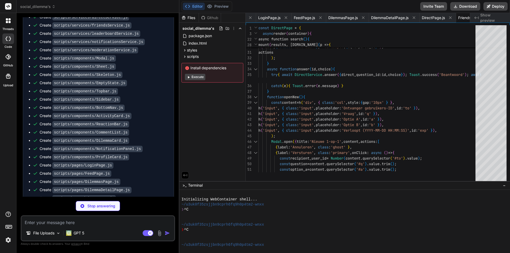
type textarea "x"
type textarea "} } }; window.LeaderboardPage = LeaderboardPage;"
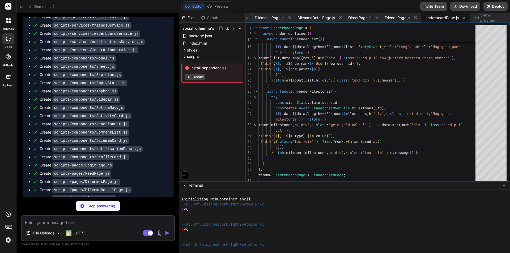
scroll to position [1683, 0]
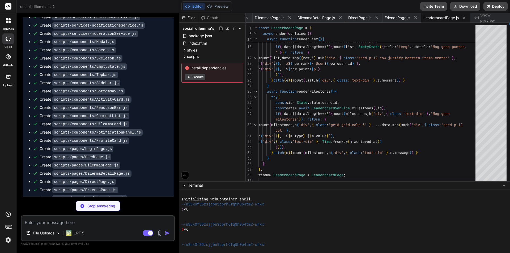
type textarea "x"
type textarea "} } }; window.ProfilePage = ProfilePage;"
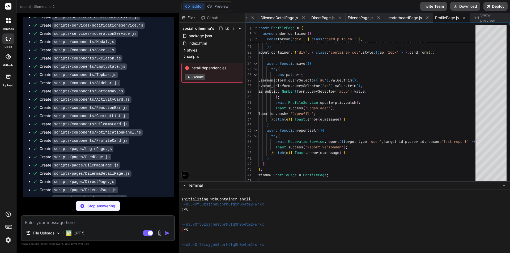
scroll to position [1691, 0]
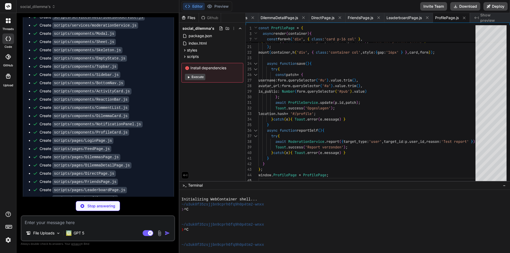
type textarea "x"
type textarea "}; window.AdminReportsPage = AdminReportsPage;"
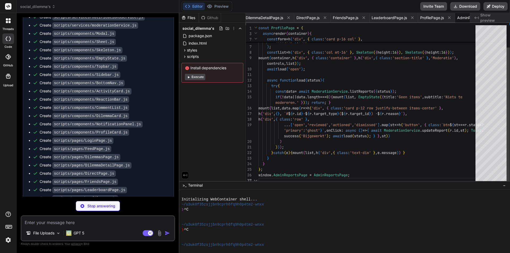
scroll to position [0, 1606]
type textarea "x"
type textarea "if(!data || data.length===0){ mount(list, h('div',{ class:'text-dim' }, 'Geen l…"
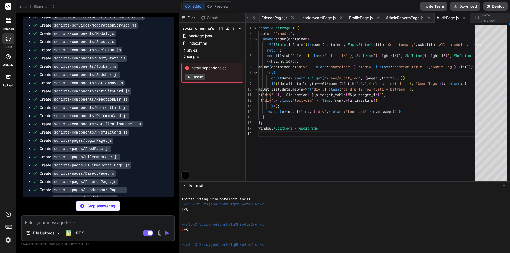
type textarea "x"
type textarea "await m.handler(container, m.params); } window.addEventListener('hashchange', r…"
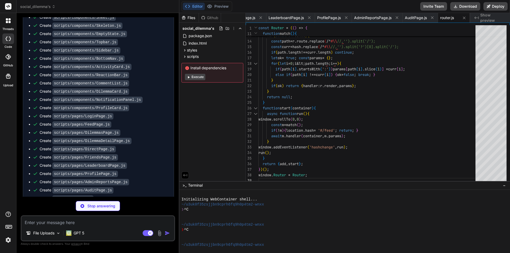
scroll to position [1716, 0]
type textarea "x"
type textarea "State.setNotificationsUnread(items.length || 0); }catch(_){} })(); })();"
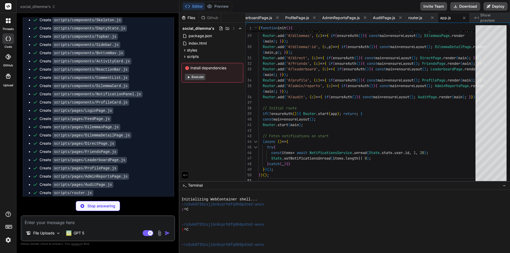
scroll to position [1724, 0]
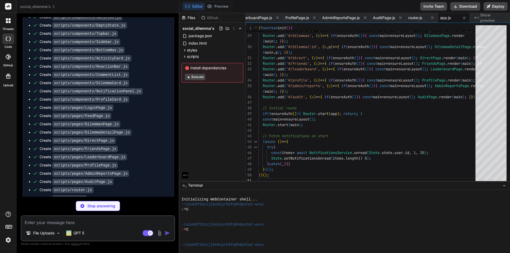
type textarea "x"
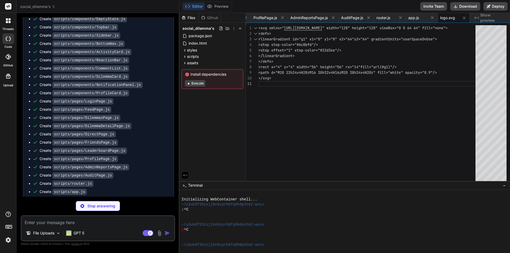
scroll to position [1733, 0]
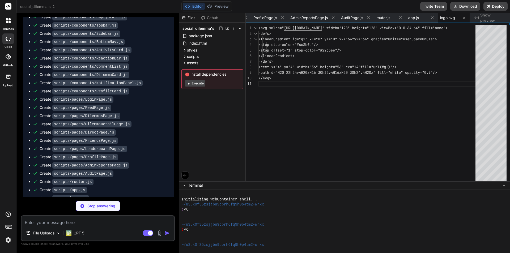
type textarea "x"
type textarea "<svg xmlns="[URL][DOMAIN_NAME]" width="20" height="20" fill="none" stroke="curr…"
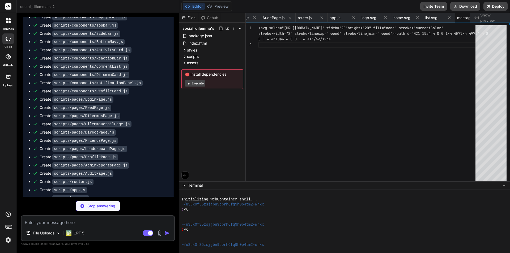
scroll to position [0, 1837]
type textarea "x"
type textarea "<svg xmlns="[URL][DOMAIN_NAME]" width="20" height="20" fill="none" stroke="curr…"
type textarea "x"
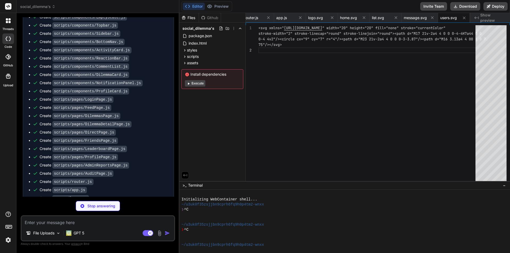
type textarea "<svg xmlns="[URL][DOMAIN_NAME]" width="20" height="20" fill="none" stroke="curr…"
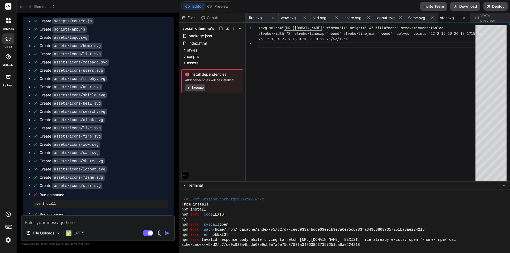
scroll to position [247, 0]
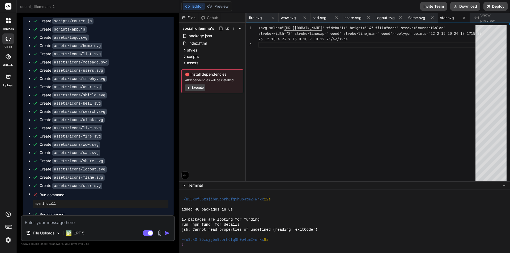
click at [195, 89] on button "Execute" at bounding box center [195, 87] width 20 height 6
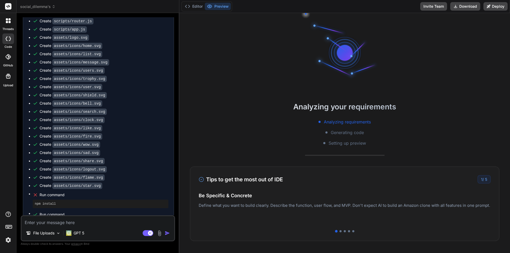
scroll to position [308, 0]
type textarea "x"
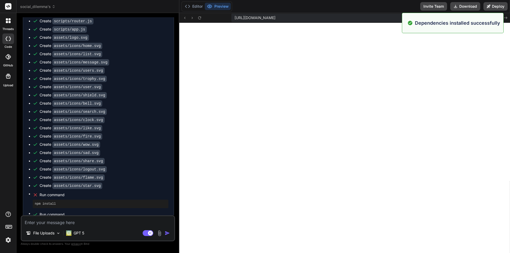
scroll to position [938, 0]
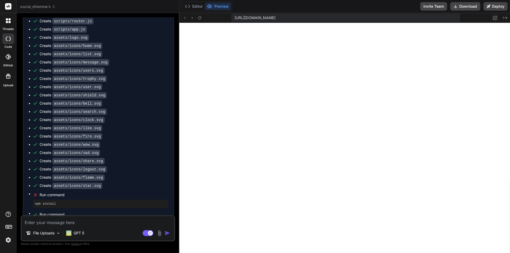
click at [495, 19] on icon at bounding box center [494, 17] width 3 height 3
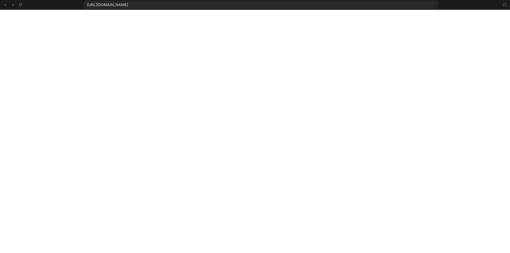
scroll to position [1442, 0]
click at [18, 6] on icon at bounding box center [20, 5] width 5 height 5
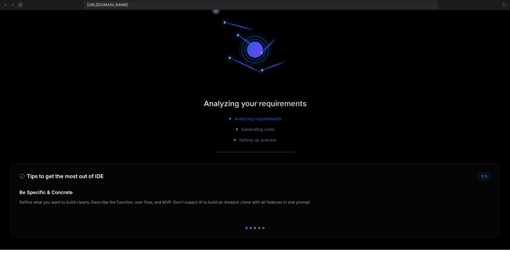
scroll to position [1957, 0]
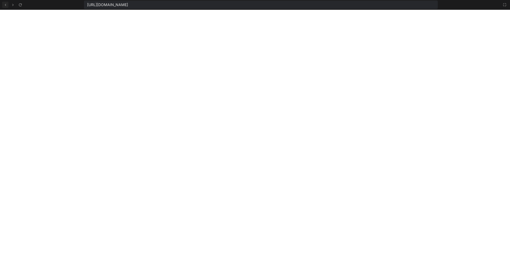
click at [4, 3] on icon at bounding box center [5, 5] width 5 height 5
click at [7, 4] on icon at bounding box center [5, 5] width 5 height 5
click at [5, 6] on icon at bounding box center [5, 5] width 5 height 5
click at [502, 3] on button at bounding box center [504, 5] width 6 height 6
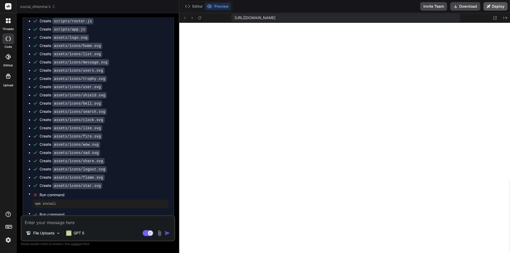
scroll to position [2461, 0]
click at [214, 9] on button "Preview" at bounding box center [218, 6] width 26 height 7
click at [194, 3] on button "Editor" at bounding box center [194, 6] width 22 height 7
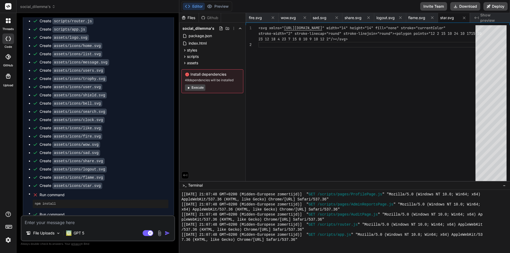
drag, startPoint x: 184, startPoint y: 74, endPoint x: 225, endPoint y: 69, distance: 40.9
click at [225, 69] on div "social_dilemma's package.json index.html styles variables.css base.css layout.c…" at bounding box center [212, 59] width 66 height 73
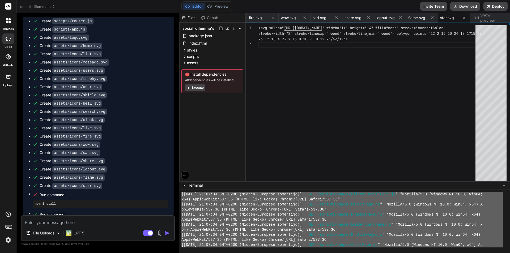
scroll to position [1261, 0]
drag, startPoint x: 337, startPoint y: 219, endPoint x: 269, endPoint y: 149, distance: 97.2
click at [268, 148] on div "Files Github social_dilemma's package.json index.html styles variables.css base…" at bounding box center [344, 133] width 330 height 240
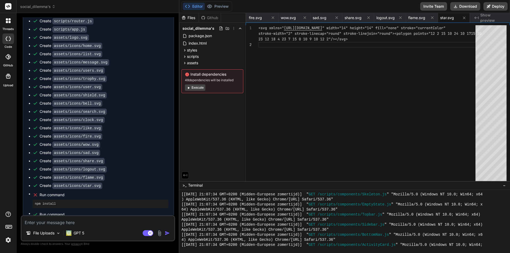
click at [354, 229] on div "AppleWebKit/537.36 (KHTML, like Gecko) Chrome/[URL] Safari/537.36"" at bounding box center [341, 229] width 321 height 5
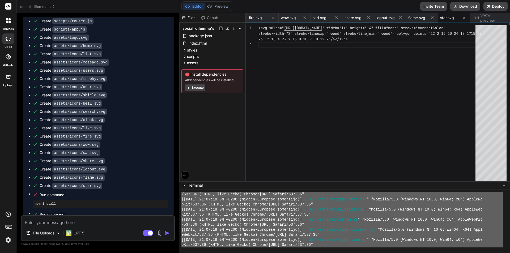
drag, startPoint x: 294, startPoint y: 228, endPoint x: 204, endPoint y: 115, distance: 144.6
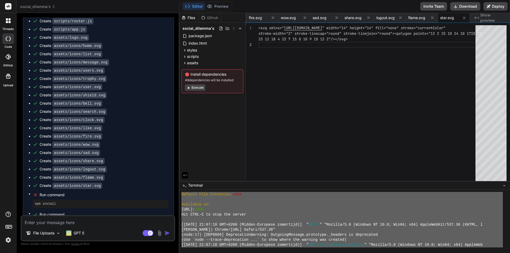
click at [238, 210] on div "[URL]: 3000" at bounding box center [341, 209] width 321 height 5
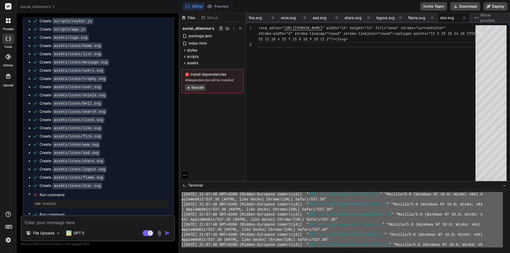
scroll to position [2461, 0]
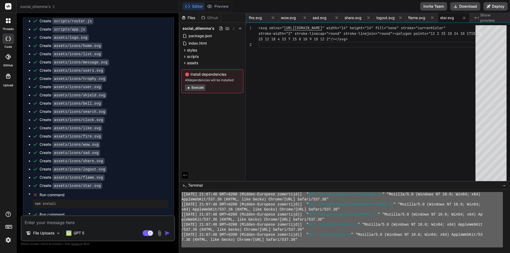
drag, startPoint x: 257, startPoint y: 208, endPoint x: 358, endPoint y: 263, distance: 114.3
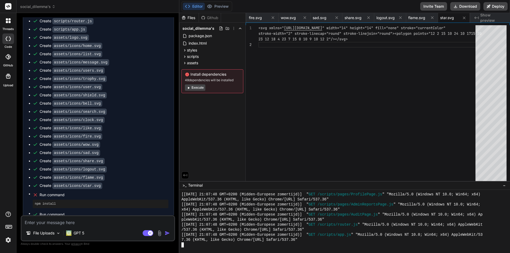
type textarea "<svg xmlns="[URL][DOMAIN_NAME]" width="14" height="14" fill="none" stroke="curr…"
click at [274, 90] on div "<svg xmlns=" [URL][DOMAIN_NAME] " width="14" height="14" fill="none" stroke="cu…" at bounding box center [368, 104] width 220 height 158
click at [223, 8] on button "Preview" at bounding box center [218, 6] width 26 height 7
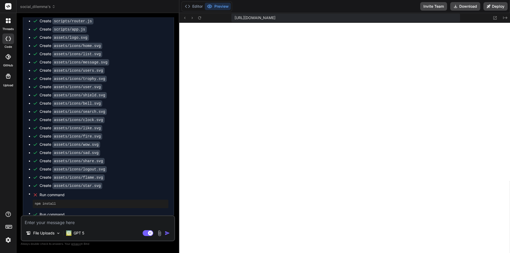
click at [97, 223] on textarea at bounding box center [97, 221] width 153 height 10
type textarea "I"
type textarea "x"
type textarea "I"
type textarea "x"
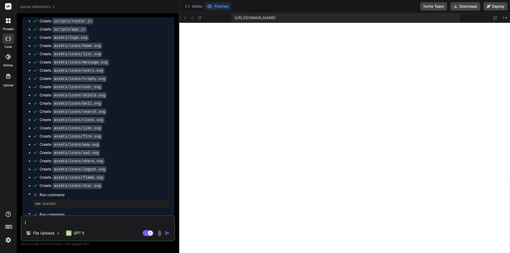
type textarea "I d"
type textarea "x"
type textarea "I do"
type textarea "x"
type textarea "I don"
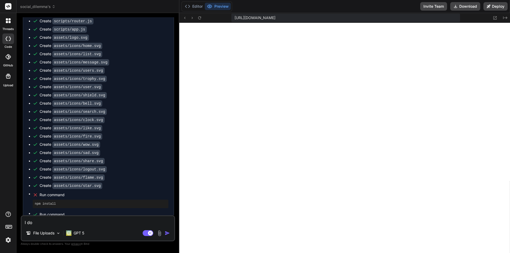
type textarea "x"
type textarea "I don'"
type textarea "x"
type textarea "I don't"
type textarea "x"
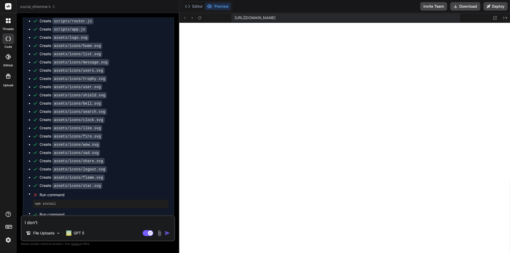
type textarea "I don't"
type textarea "x"
type textarea "I don't s"
type textarea "x"
type textarea "I don't se"
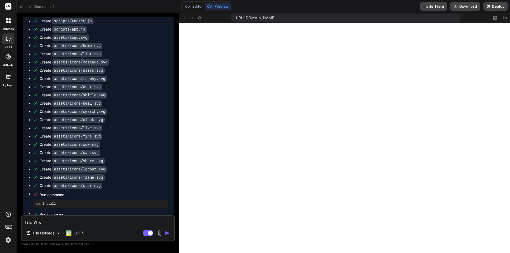
type textarea "x"
type textarea "I don't see"
type textarea "x"
type textarea "I don't see"
type textarea "x"
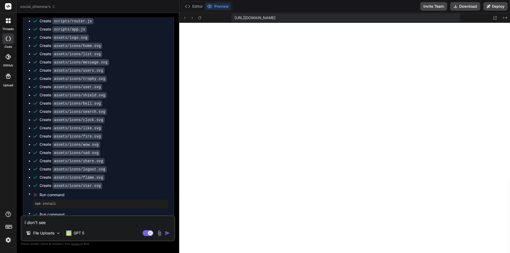
type textarea "I don't see a"
type textarea "x"
type textarea "I don't see an"
type textarea "x"
type textarea "I don't see any"
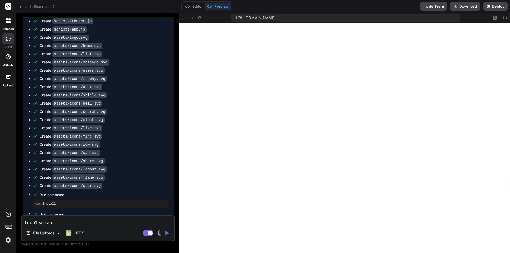
type textarea "x"
type textarea "I don't see anyt"
type textarea "x"
type textarea "I don't see anyth"
type textarea "x"
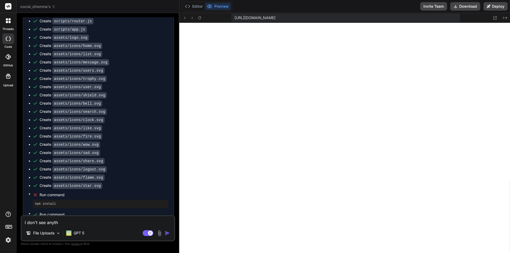
type textarea "I don't see anythi"
type textarea "x"
type textarea "I don't see anythin"
type textarea "x"
type textarea "I don't see anything"
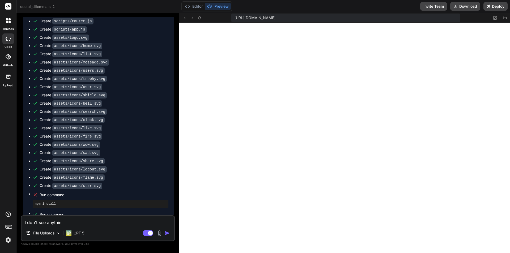
type textarea "x"
type textarea "I don't see anything"
type textarea "x"
type textarea "I don't see anything w"
type textarea "x"
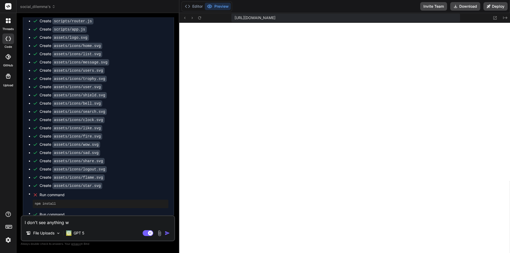
type textarea "I don't see anything wh"
type textarea "x"
type textarea "I don't see anything whe"
type textarea "x"
type textarea "I don't see anything when"
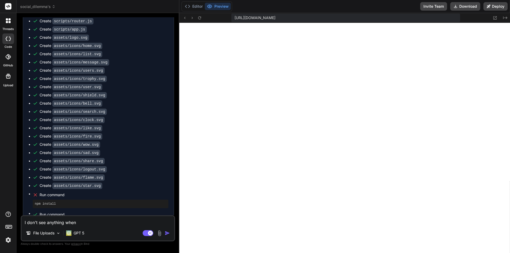
type textarea "x"
type textarea "I don't see anything when"
type textarea "x"
type textarea "I don't see anything when r"
type textarea "x"
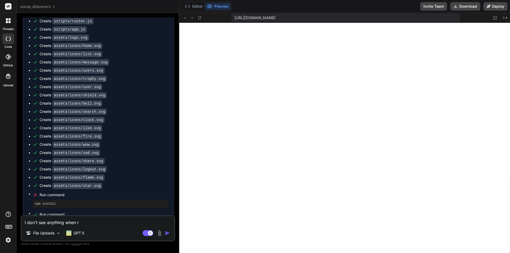
type textarea "I don't see anything when"
type textarea "x"
type textarea "I don't see anything when p"
type textarea "x"
type textarea "I don't see anything when pr"
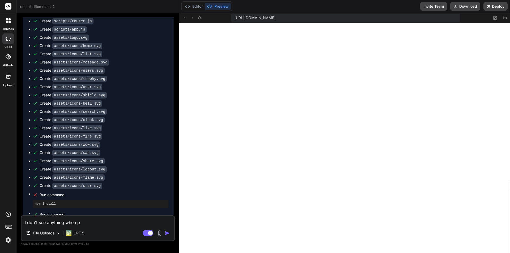
type textarea "x"
type textarea "I don't see anything when pre"
type textarea "x"
type textarea "I don't see anything when prev"
type textarea "x"
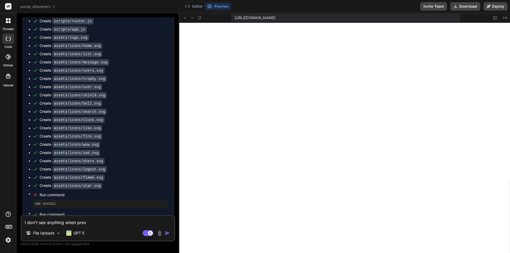
type textarea "I don't see anything when previ"
type textarea "x"
type textarea "I don't see anything when previe"
type textarea "x"
type textarea "I don't see anything when preview"
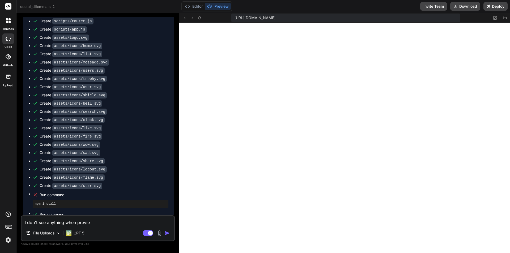
type textarea "x"
type textarea "I don't see anything when previewi"
type textarea "x"
type textarea "I don't see anything when previewin"
type textarea "x"
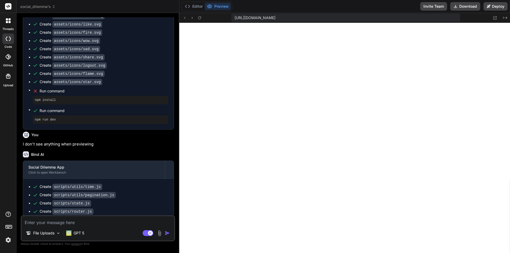
scroll to position [2036, 0]
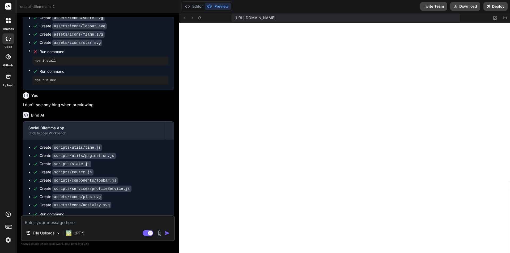
click at [216, 9] on button "Preview" at bounding box center [218, 6] width 26 height 7
click at [201, 16] on button at bounding box center [199, 18] width 6 height 6
click at [78, 223] on textarea at bounding box center [97, 221] width 153 height 10
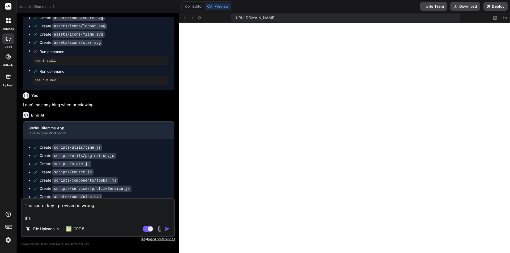
paste textarea "76e29d19baa1e9774a757b66323a728ad04dc8ad12ffed38f47fc3fcf7b5"
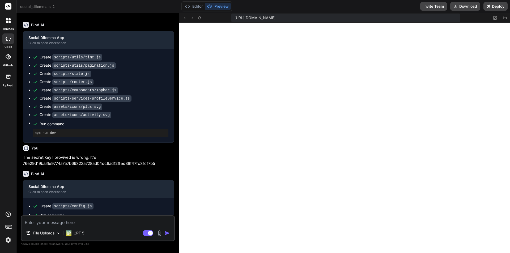
scroll to position [2128, 0]
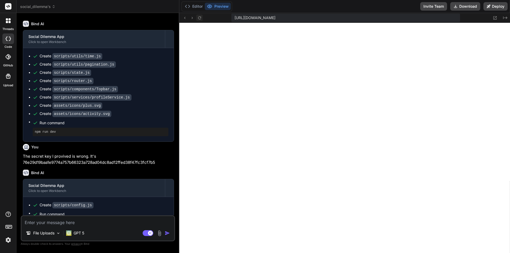
click at [200, 18] on icon at bounding box center [199, 18] width 5 height 5
click at [110, 219] on textarea at bounding box center [97, 221] width 153 height 10
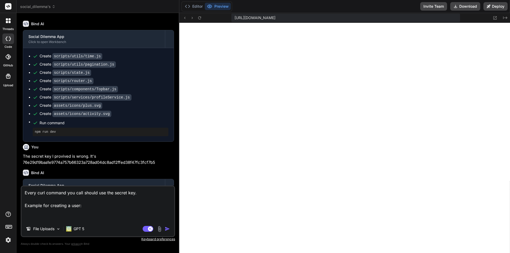
paste textarea "curl -X 'POST' \ '[URL][DOMAIN_NAME]' \ -H 'accept: application/json' \ -H 'Aut…"
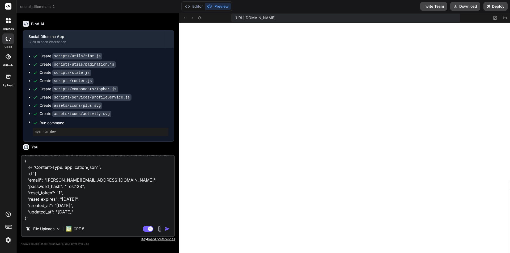
click at [167, 227] on img "button" at bounding box center [167, 228] width 5 height 5
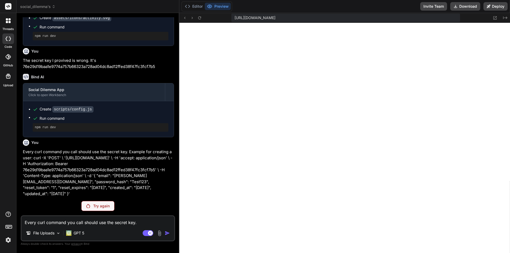
scroll to position [2206, 0]
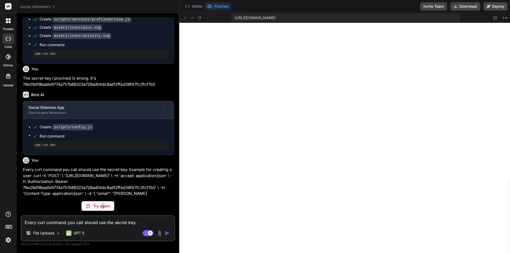
click at [102, 207] on p "Try again" at bounding box center [101, 205] width 16 height 5
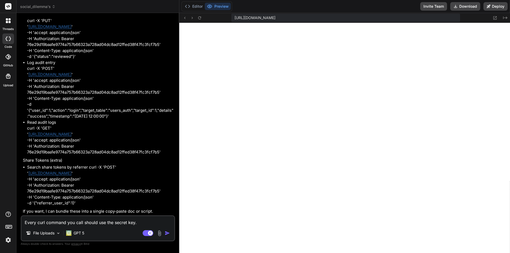
scroll to position [5600, 0]
click at [113, 221] on textarea "Every curl command you call should use the secret key. Example for creating a u…" at bounding box center [97, 221] width 153 height 10
click at [74, 221] on textarea "Sure keep in mind some need a specific enum" at bounding box center [97, 221] width 153 height 10
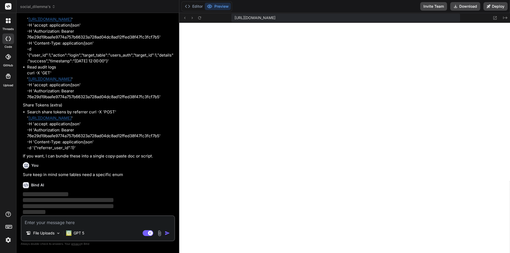
scroll to position [5656, 0]
click at [187, 7] on icon at bounding box center [187, 6] width 5 height 5
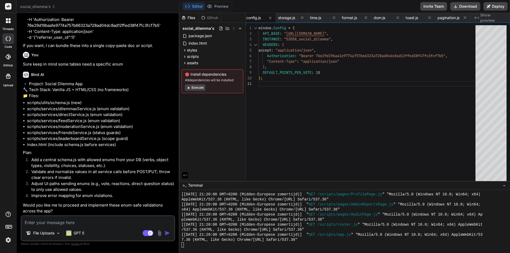
scroll to position [5778, 0]
click at [79, 219] on textarea at bounding box center [97, 221] width 153 height 10
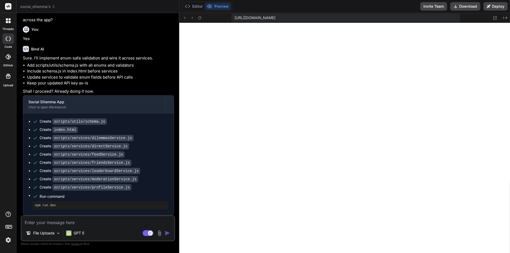
scroll to position [5969, 0]
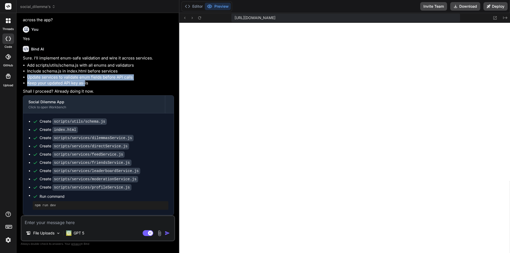
drag, startPoint x: 48, startPoint y: 80, endPoint x: 86, endPoint y: 82, distance: 38.0
click at [85, 82] on ul "Add scripts/utils/schema.js with all enums and validators Include schema.js in …" at bounding box center [98, 74] width 151 height 24
click at [86, 82] on li "Keep your updated API key as-is" at bounding box center [100, 83] width 147 height 6
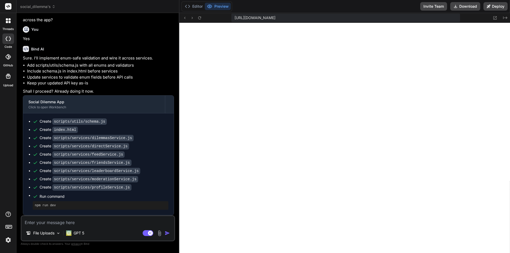
click at [76, 227] on div "File Uploads GPT 5 Agent Mode. When this toggle is activated, AI automatically …" at bounding box center [98, 228] width 154 height 26
click at [87, 222] on textarea at bounding box center [97, 221] width 153 height 10
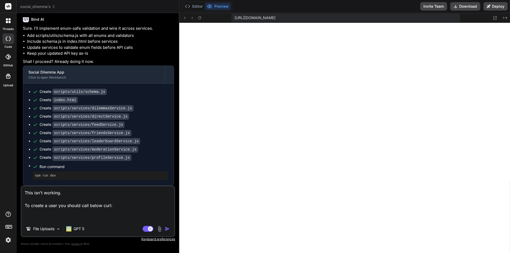
paste textarea "curl -X 'POST' \ '[URL][DOMAIN_NAME]' \ -H 'accept: application/json' \ -H 'Aut…"
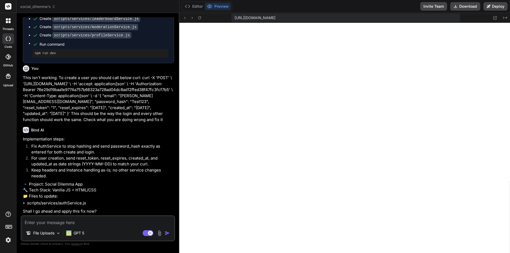
scroll to position [6145, 0]
click at [89, 222] on textarea at bounding box center [97, 221] width 153 height 10
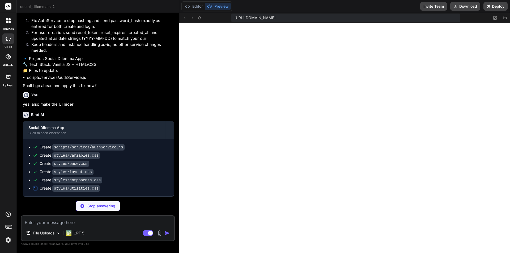
scroll to position [3490, 0]
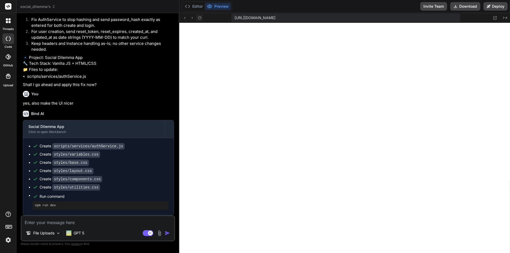
click at [198, 18] on icon at bounding box center [199, 18] width 5 height 5
click at [10, 37] on icon at bounding box center [8, 39] width 5 height 4
click at [6, 20] on icon at bounding box center [7, 19] width 2 height 2
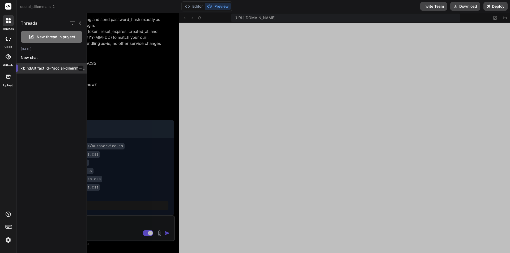
click at [48, 68] on p "<bindArtifact id="social-dilemma-app" ti..." at bounding box center [54, 68] width 66 height 5
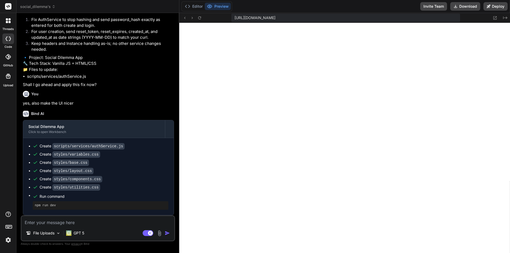
click at [6, 21] on div at bounding box center [8, 20] width 11 height 11
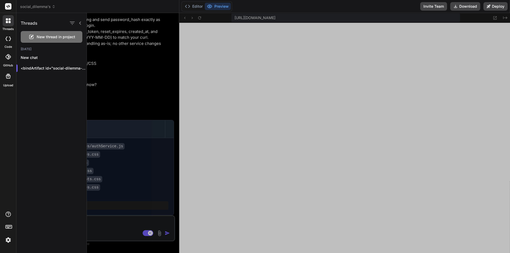
click at [65, 32] on div "New thread in project" at bounding box center [52, 37] width 62 height 12
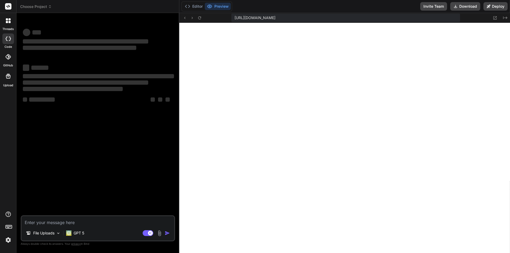
scroll to position [4009, 0]
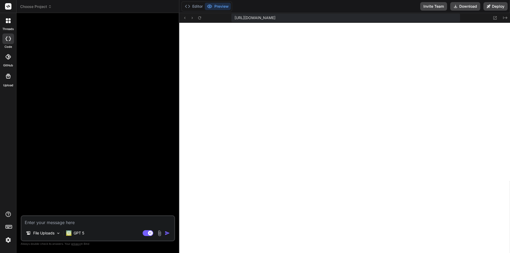
click at [6, 37] on icon at bounding box center [7, 39] width 2 height 4
click at [52, 5] on icon at bounding box center [50, 7] width 4 height 4
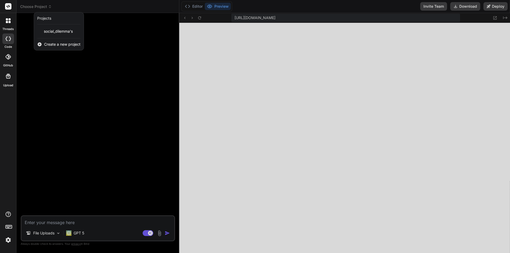
click at [60, 45] on span "Create a new project" at bounding box center [62, 44] width 36 height 5
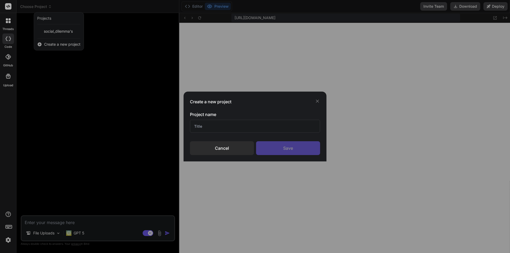
click at [244, 126] on input "text" at bounding box center [255, 126] width 130 height 13
click at [297, 151] on div "Save" at bounding box center [288, 148] width 64 height 14
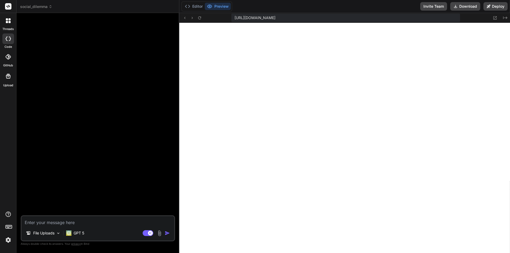
scroll to position [4014, 0]
click at [24, 5] on span "social_dilemma" at bounding box center [36, 6] width 32 height 5
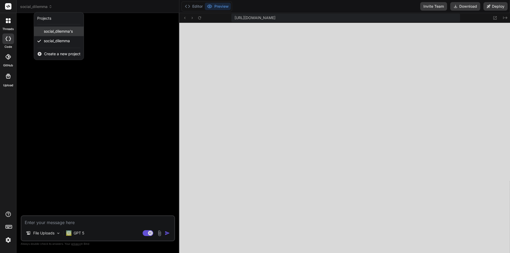
click at [77, 31] on div "social_dilemma's" at bounding box center [59, 32] width 50 height 10
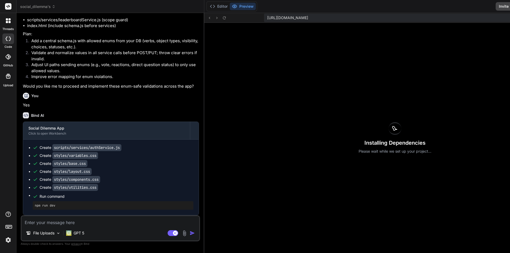
scroll to position [5118, 0]
click at [48, 8] on span "social_dilemma's" at bounding box center [37, 6] width 35 height 5
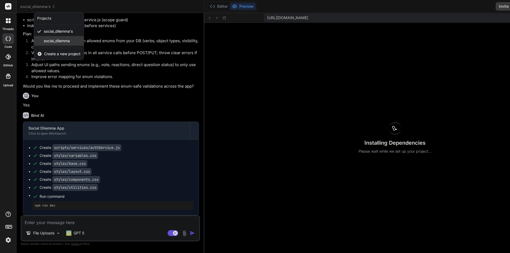
click at [57, 43] on span "social_dilemma" at bounding box center [57, 40] width 26 height 5
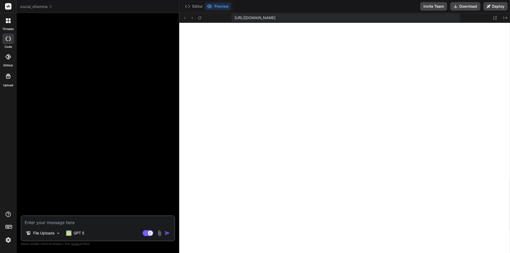
scroll to position [4549, 0]
click at [195, 4] on button "Editor" at bounding box center [194, 6] width 22 height 7
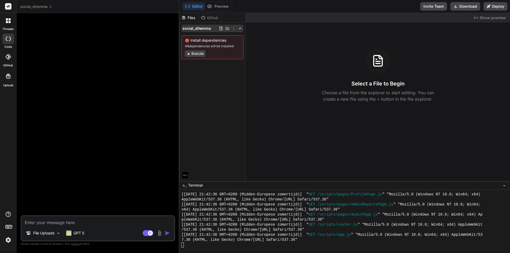
click at [242, 29] on div "social_dilemma Install dependencies 48 dependencies will be installed Execute" at bounding box center [212, 42] width 66 height 39
click at [240, 29] on icon at bounding box center [240, 28] width 4 height 4
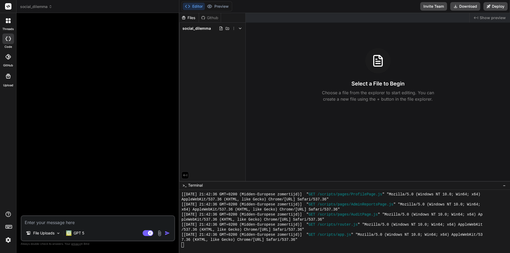
click at [240, 29] on polyline at bounding box center [240, 28] width 2 height 1
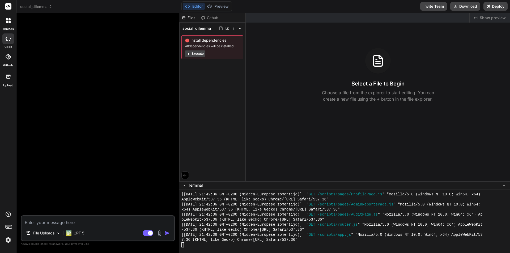
click at [7, 43] on div at bounding box center [8, 38] width 12 height 11
click at [51, 8] on icon at bounding box center [51, 7] width 4 height 4
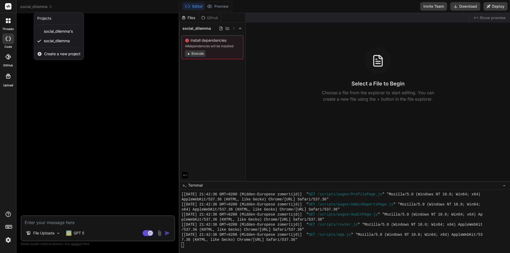
click at [99, 95] on div at bounding box center [255, 126] width 510 height 253
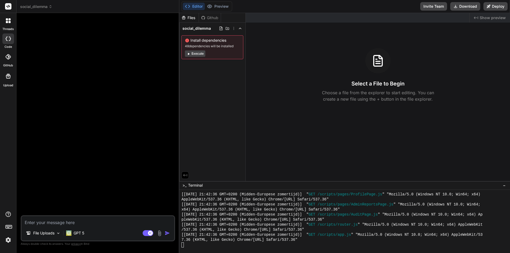
click at [7, 24] on div at bounding box center [8, 20] width 11 height 11
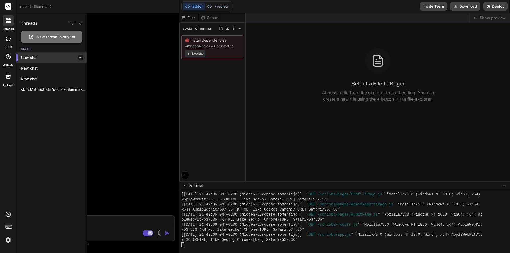
click at [42, 57] on p "New chat" at bounding box center [54, 57] width 66 height 5
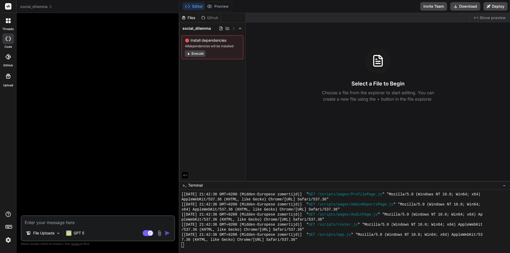
click at [87, 228] on div "File Uploads GPT 5" at bounding box center [97, 234] width 153 height 13
click at [88, 222] on textarea at bounding box center [97, 221] width 153 height 10
paste textarea "Lo ipsu: dolo sit Ametco Adipisc elitse doe temporincidi utl etdo MaGnaaLiquaen…"
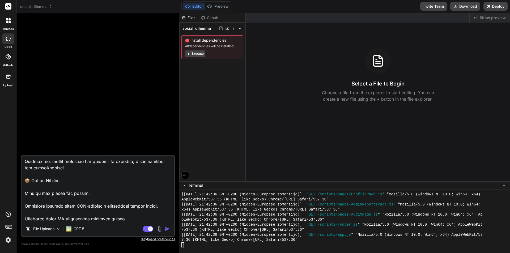
click at [166, 228] on img "button" at bounding box center [167, 228] width 5 height 5
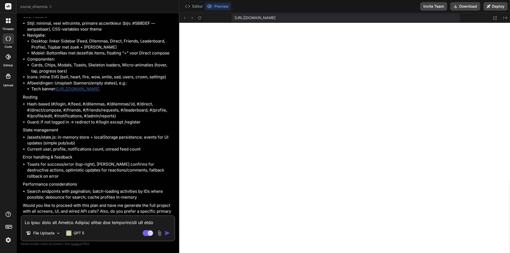
scroll to position [1750, 0]
click at [122, 218] on textarea at bounding box center [97, 221] width 153 height 10
click at [142, 222] on textarea at bounding box center [97, 221] width 153 height 10
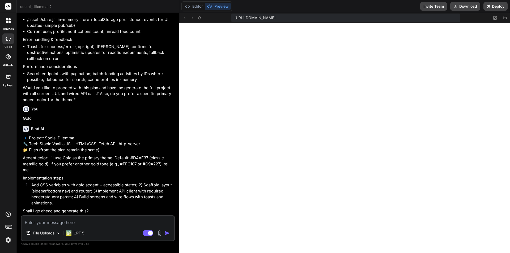
scroll to position [1874, 0]
click at [105, 225] on textarea at bounding box center [97, 221] width 153 height 10
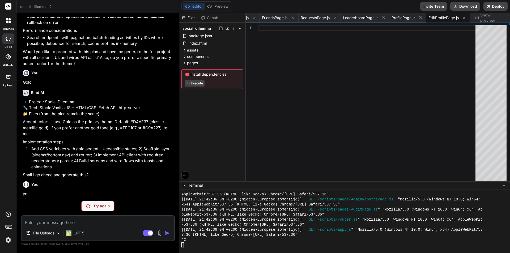
scroll to position [1910, 0]
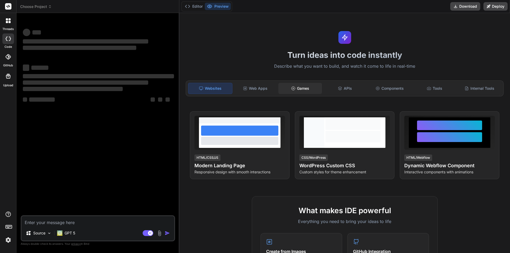
click at [287, 86] on div "Games" at bounding box center [300, 88] width 44 height 11
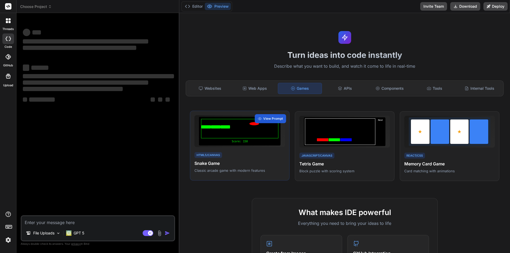
click at [248, 129] on div at bounding box center [239, 128] width 77 height 19
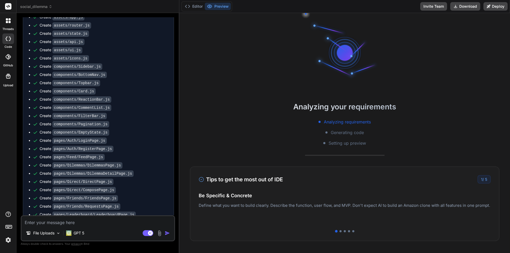
scroll to position [2220, 0]
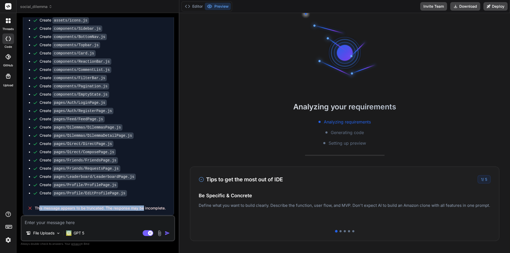
drag, startPoint x: 43, startPoint y: 209, endPoint x: 143, endPoint y: 208, distance: 100.6
click at [143, 208] on span "This message appears to be truncated. The response may be incomplete." at bounding box center [100, 207] width 131 height 5
click at [144, 208] on span "This message appears to be truncated. The response may be incomplete." at bounding box center [100, 207] width 131 height 5
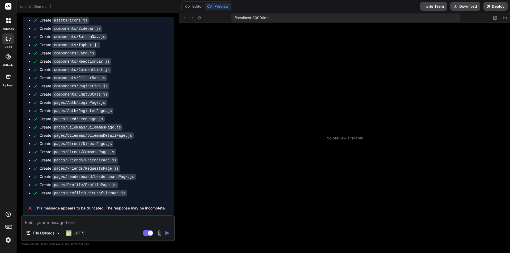
scroll to position [66, 0]
click at [210, 6] on circle at bounding box center [209, 6] width 1 height 1
click at [202, 6] on button "Editor" at bounding box center [194, 6] width 22 height 7
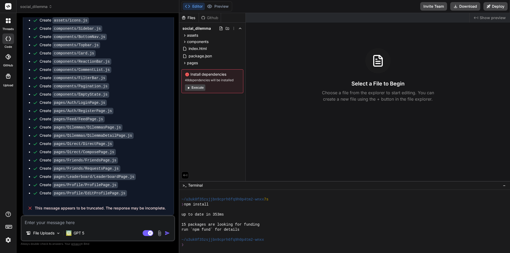
click at [201, 85] on button "Execute" at bounding box center [195, 87] width 20 height 6
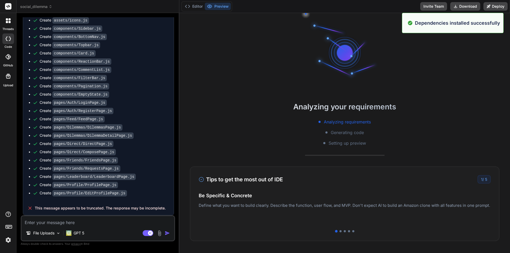
scroll to position [166, 0]
type textarea "x"
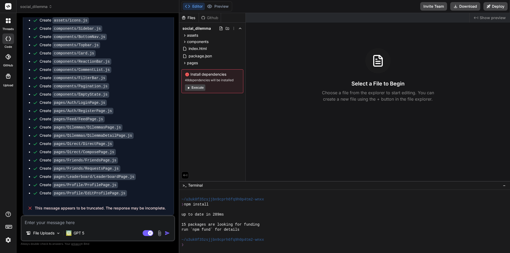
click at [112, 219] on textarea at bounding box center [97, 221] width 153 height 10
type textarea "I"
type textarea "x"
type textarea "I"
type textarea "x"
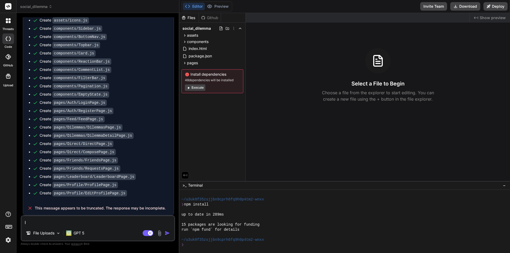
type textarea "I d"
type textarea "x"
type textarea "I do"
type textarea "x"
type textarea "I don"
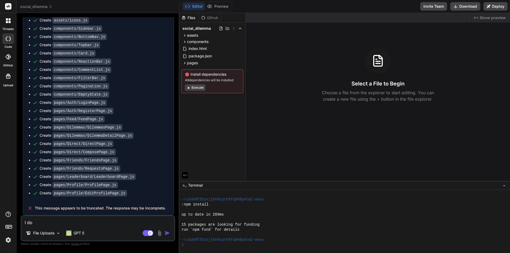
type textarea "x"
type textarea "I don'"
type textarea "x"
type textarea "I don't"
type textarea "x"
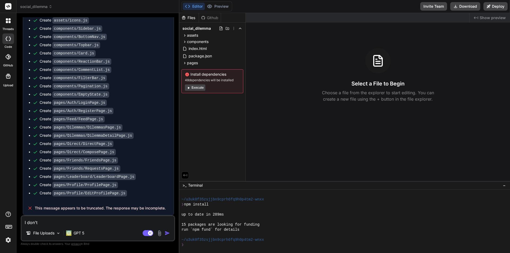
type textarea "I don't"
type textarea "x"
type textarea "I don't s"
type textarea "x"
type textarea "I don't se"
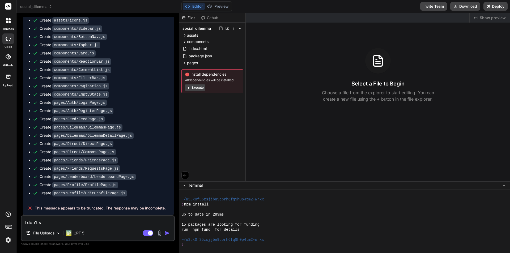
type textarea "x"
type textarea "I don't see"
type textarea "x"
type textarea "I don't see"
type textarea "x"
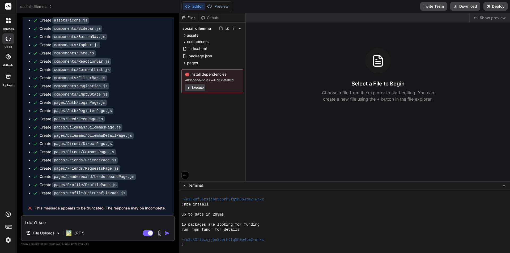
type textarea "I don't see a"
type textarea "x"
type textarea "I don't see an"
type textarea "x"
type textarea "I don't see any"
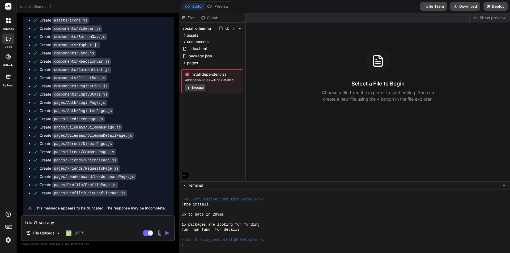
type textarea "x"
type textarea "I don't see anyt"
type textarea "x"
type textarea "I don't see anyth"
type textarea "x"
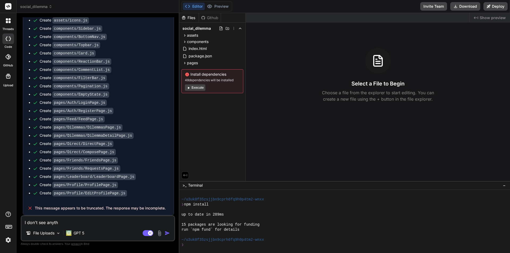
type textarea "I don't see anythi"
type textarea "x"
type textarea "I don't see anythin"
type textarea "x"
type textarea "I don't see anything"
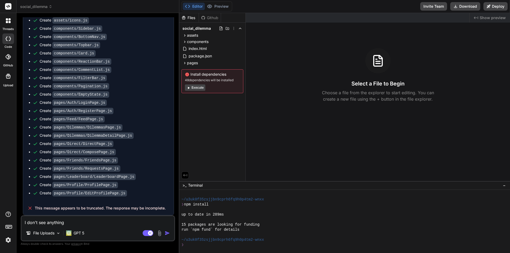
type textarea "x"
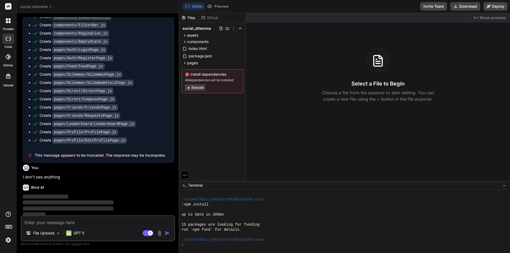
scroll to position [2275, 0]
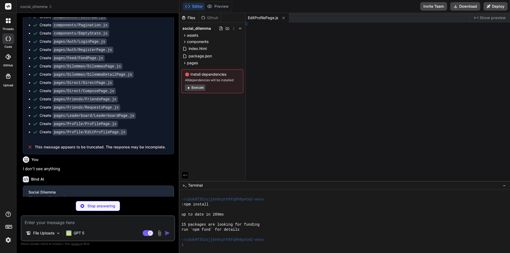
type textarea "x"
type textarea "wrap; }"
type textarea "x"
type textarea "ap; }"
type textarea "x"
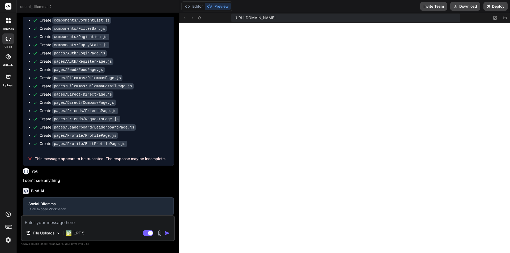
type textarea "}"
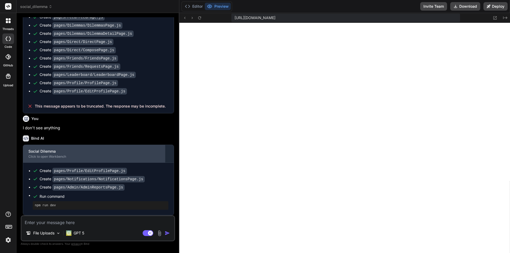
scroll to position [2321, 0]
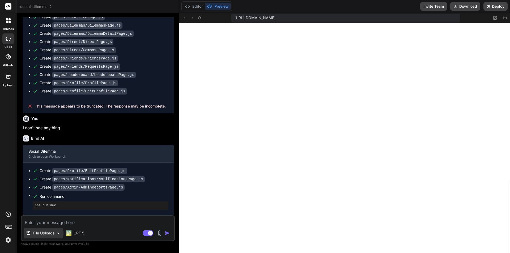
click at [42, 229] on div "File Uploads" at bounding box center [43, 233] width 39 height 11
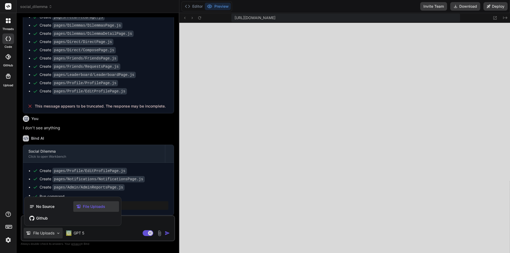
click at [100, 208] on span "File Uploads" at bounding box center [94, 206] width 22 height 5
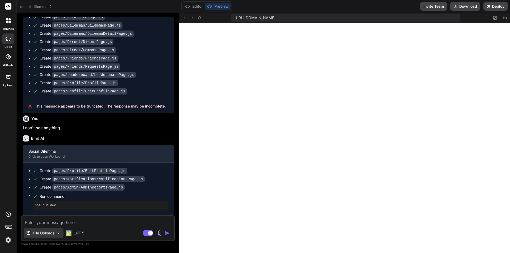
click at [54, 233] on p "File Uploads" at bounding box center [43, 232] width 21 height 5
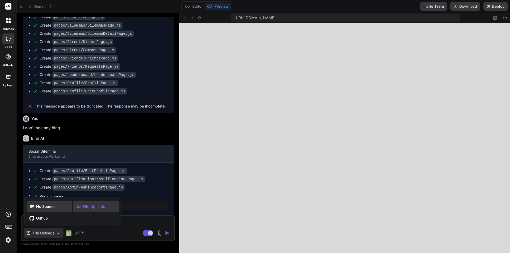
click at [47, 207] on span "No Source" at bounding box center [45, 206] width 18 height 5
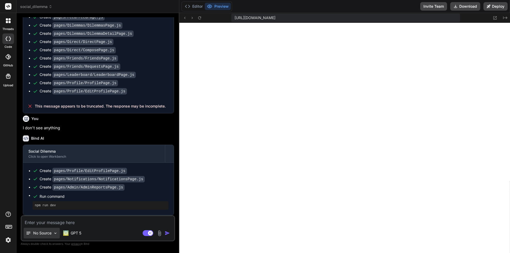
click at [50, 231] on p "No Source" at bounding box center [42, 232] width 18 height 5
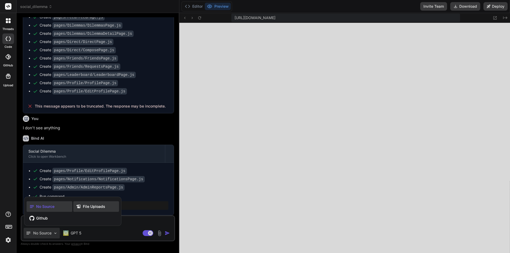
click at [95, 206] on span "File Uploads" at bounding box center [94, 206] width 22 height 5
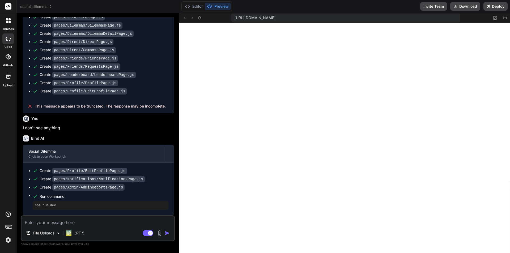
click at [160, 234] on img at bounding box center [159, 233] width 6 height 6
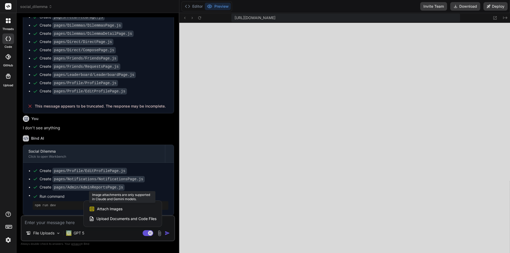
click at [122, 208] on div "Attach Images Image attachments are only supported in Claude and Gemini models." at bounding box center [122, 209] width 67 height 10
click at [125, 219] on span "Upload Documents and Code Files" at bounding box center [126, 218] width 60 height 5
type textarea "x"
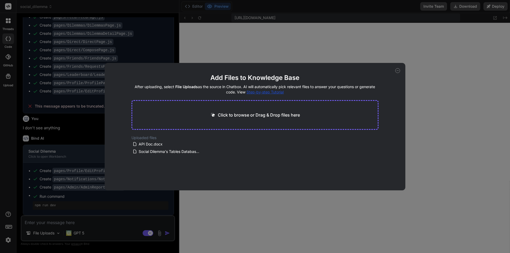
click at [248, 115] on p "Click to browse or Drag & Drop files here" at bounding box center [259, 115] width 82 height 6
click at [253, 109] on div "Click to browse or Drag & Drop files here" at bounding box center [254, 115] width 247 height 30
click at [255, 113] on p "Click to browse or Drag & Drop files here" at bounding box center [259, 115] width 82 height 6
type input "C:\fakepath\dilemmas_seed_3.json"
click at [373, 173] on button "Finish" at bounding box center [369, 174] width 19 height 11
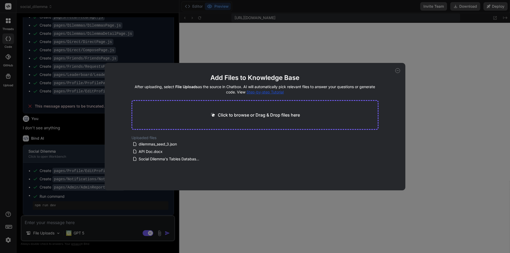
click at [266, 206] on div "Add Files to Knowledge Base After uploading, select File Uploads as the source …" at bounding box center [255, 126] width 510 height 253
type textarea "x"
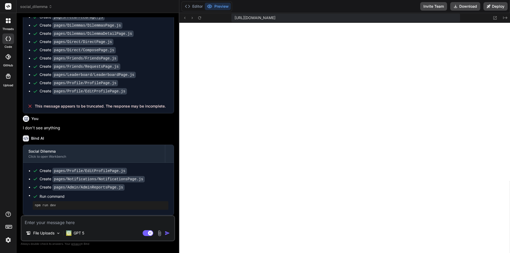
click at [110, 222] on textarea at bounding box center [97, 221] width 153 height 10
type textarea "I"
type textarea "x"
type textarea "I"
type textarea "x"
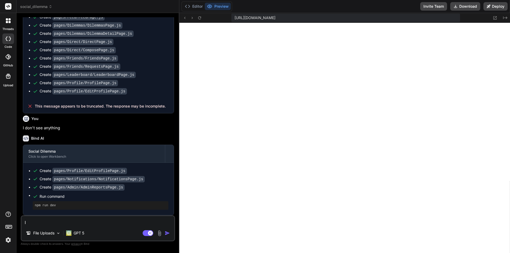
type textarea "I i"
type textarea "x"
type textarea "I"
type textarea "x"
type textarea "I o"
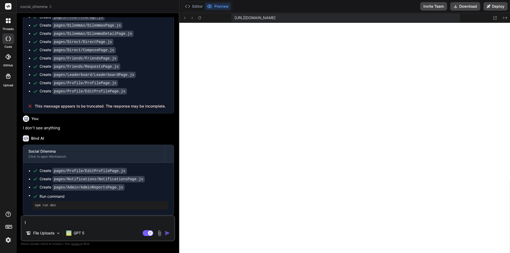
type textarea "x"
type textarea "I"
type textarea "x"
type textarea "I i"
type textarea "x"
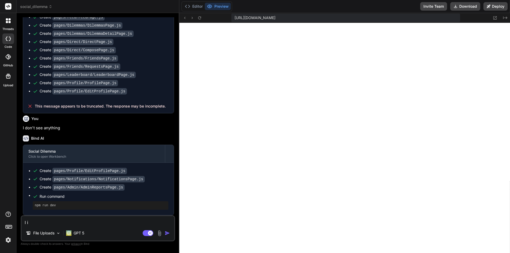
type textarea "I im"
type textarea "x"
type textarea "I imp"
type textarea "x"
type textarea "I impo"
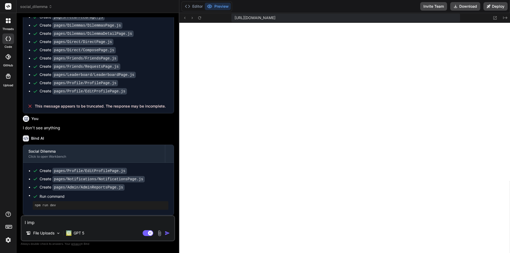
type textarea "x"
type textarea "I impor"
type textarea "x"
type textarea "I import"
type textarea "x"
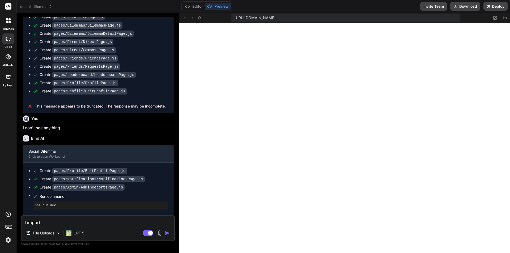
type textarea "I importa"
type textarea "x"
type textarea "I importat"
type textarea "x"
type textarea "I importate"
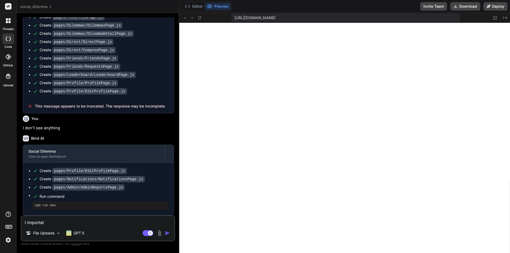
type textarea "x"
type textarea "I importated"
type textarea "x"
type textarea "I importated"
type textarea "x"
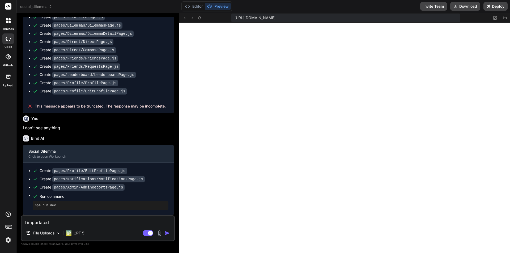
type textarea "I importated t"
type textarea "x"
type textarea "I importated th"
type textarea "x"
type textarea "I importated the"
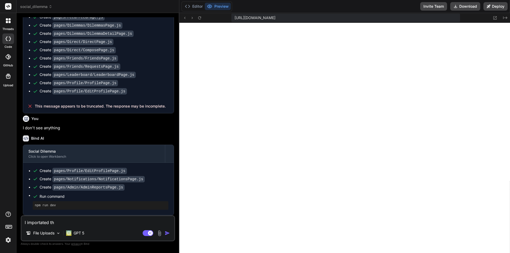
type textarea "x"
type textarea "I importated the"
type textarea "x"
paste textarea "dilemmas_seed_3"
type textarea "I importated the dilemmas_seed_3"
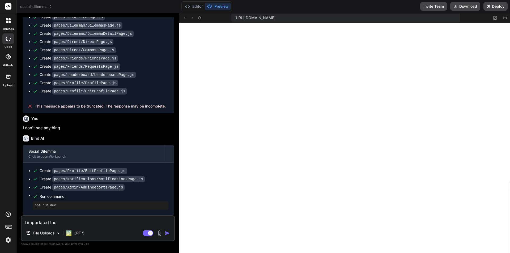
type textarea "x"
type textarea "I importated the dilemmas_seed_3."
type textarea "x"
type textarea "I importated the dilemmas_seed_3.j"
type textarea "x"
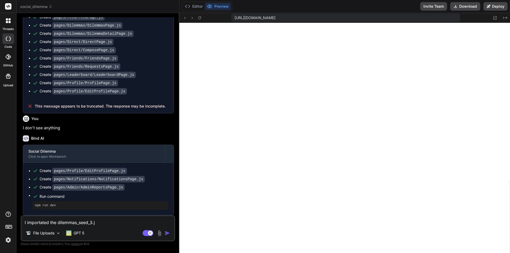
type textarea "I importated the dilemmas_seed_3.js"
type textarea "x"
type textarea "I importated the dilemmas_seed_3.jso"
type textarea "x"
type textarea "I importated the dilemmas_seed_3.json"
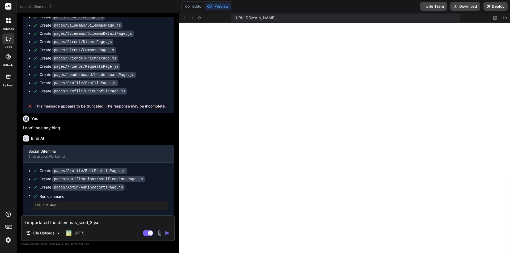
type textarea "x"
type textarea "I importated the dilemmas_seed_3.json."
type textarea "x"
type textarea "I importated the dilemmas_seed_3.json"
type textarea "x"
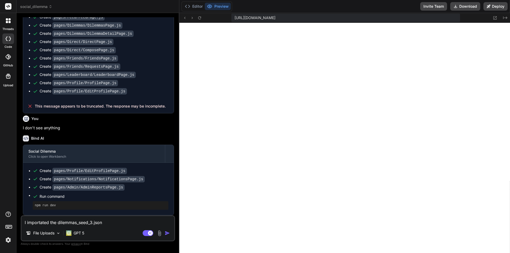
type textarea "I importated the dilemmas_seed_3.json"
type textarea "x"
type textarea "I importated the dilemmas_seed_3.json"
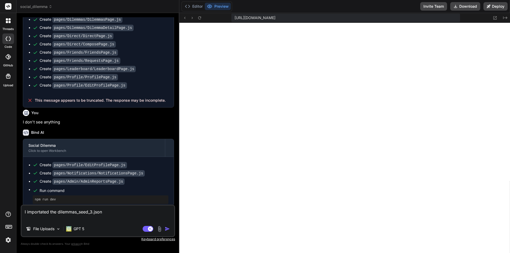
type textarea "x"
type textarea "I importated the dilemmas_seed_3.json T"
type textarea "x"
type textarea "I importated the dilemmas_seed_3.json Th"
type textarea "x"
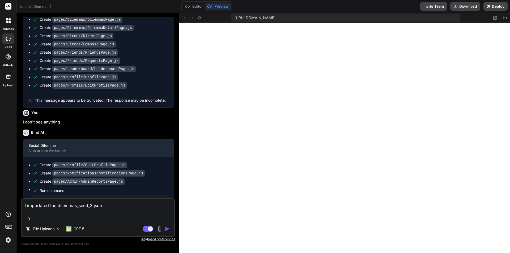
type textarea "I importated the dilemmas_seed_3.json The"
type textarea "x"
type textarea "I importated the dilemmas_seed_3.json Thes"
type textarea "x"
type textarea "I importated the dilemmas_seed_3.json These"
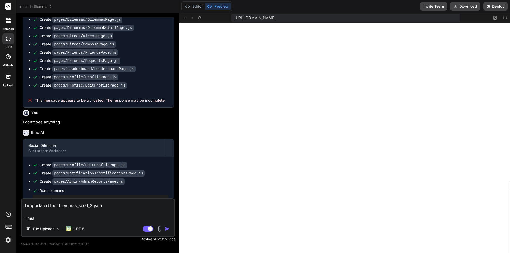
type textarea "x"
type textarea "I importated the dilemmas_seed_3.json These"
type textarea "x"
type textarea "I importated the dilemmas_seed_3.json These a"
type textarea "x"
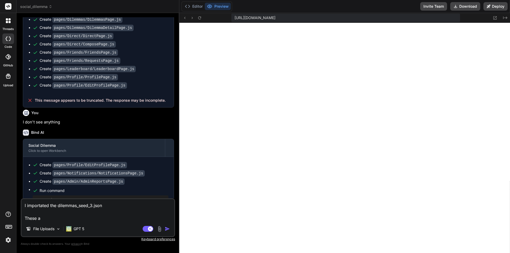
type textarea "I importated the dilemmas_seed_3.json These ar"
type textarea "x"
type textarea "I importated the dilemmas_seed_3.json These are"
type textarea "x"
type textarea "I importated the dilemmas_seed_3.json These are"
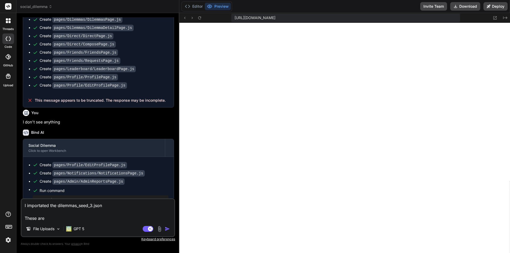
type textarea "x"
type textarea "I importated the dilemmas_seed_3.json These are t"
type textarea "x"
type textarea "I importated the dilemmas_seed_3.json These are th"
type textarea "x"
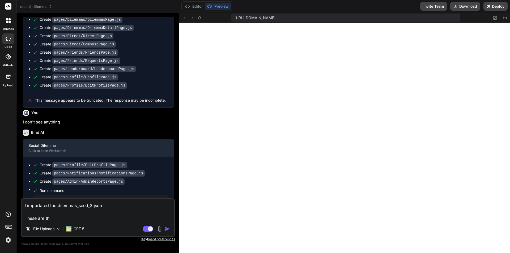
type textarea "I importated the dilemmas_seed_3.json These are the"
type textarea "x"
type textarea "I importated the dilemmas_seed_3.json These are the"
type textarea "x"
type textarea "I importated the dilemmas_seed_3.json These are the d"
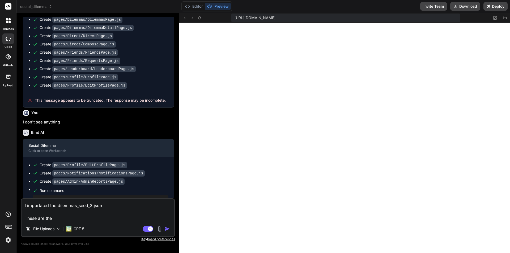
type textarea "x"
type textarea "I importated the dilemmas_seed_3.json These are the di"
type textarea "x"
type textarea "I importated the dilemmas_seed_3.json These are the dil"
type textarea "x"
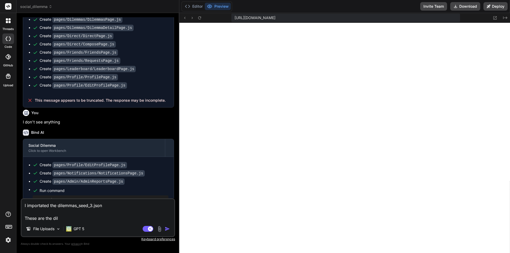
type textarea "I importated the dilemmas_seed_3.json These are the dile"
type textarea "x"
type textarea "I importated the dilemmas_seed_3.json These are the dilem"
type textarea "x"
type textarea "I importated the dilemmas_seed_3.json These are the dilemm"
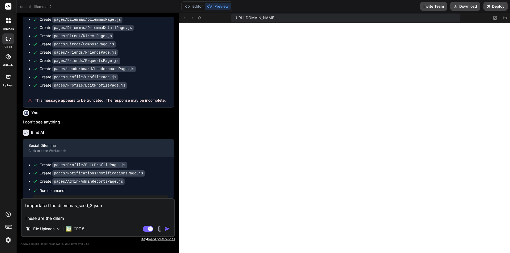
type textarea "x"
type textarea "I importated the dilemmas_seed_3.json These are the dilemma"
type textarea "x"
type textarea "I importated the dilemmas_seed_3.json These are the dilemma'"
type textarea "x"
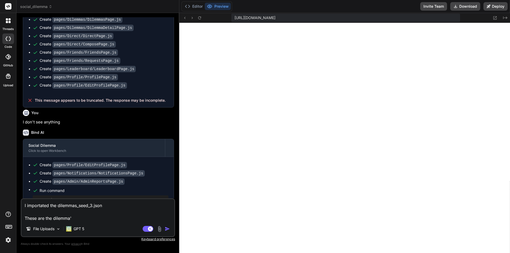
type textarea "I importated the dilemmas_seed_3.json These are the dilemma's"
type textarea "x"
type textarea "I importated the dilemmas_seed_3.json These are the dilemma's,"
type textarea "x"
type textarea "I importated the dilemmas_seed_3.json These are the dilemma's,"
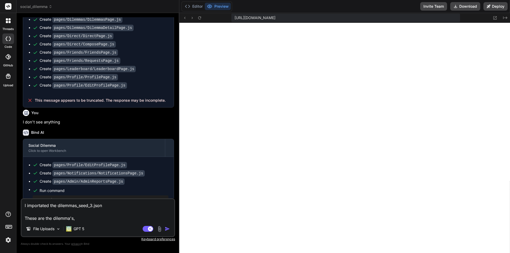
type textarea "x"
type textarea "I importated the dilemmas_seed_3.json These are the dilemma's, p"
type textarea "x"
type textarea "I importated the dilemmas_seed_3.json These are the dilemma's, pu"
type textarea "x"
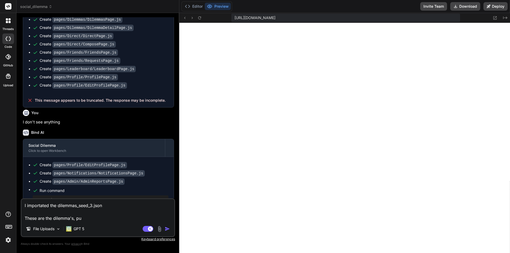
type textarea "I importated the dilemmas_seed_3.json These are the dilemma's, put"
type textarea "x"
type textarea "I importated the dilemmas_seed_3.json These are the dilemma's, put"
type textarea "x"
type textarea "I importated the dilemmas_seed_3.json These are the dilemma's, put t"
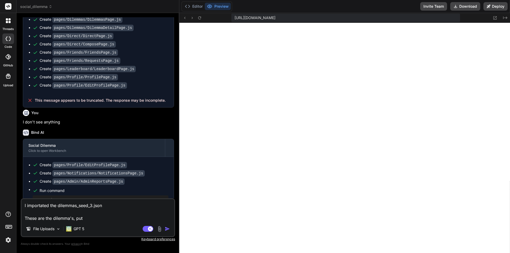
type textarea "x"
type textarea "I importated the dilemmas_seed_3.json These are the dilemma's, put th"
type textarea "x"
type textarea "I importated the dilemmas_seed_3.json These are the dilemma's, put the"
type textarea "x"
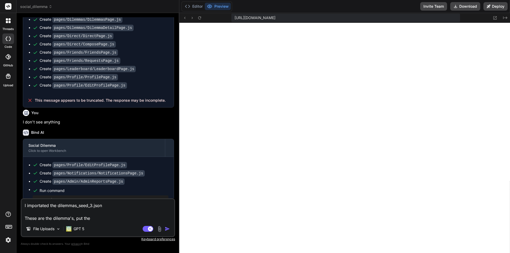
type textarea "I importated the dilemmas_seed_3.json These are the dilemma's, put them"
type textarea "x"
type textarea "I importated the dilemmas_seed_3.json These are the dilemma's, put them"
type textarea "x"
type textarea "I importated the dilemmas_seed_3.json These are the dilemma's, put them a"
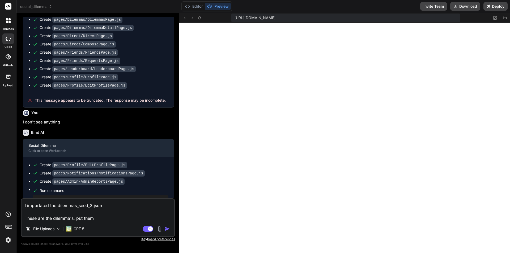
type textarea "x"
type textarea "I importated the dilemmas_seed_3.json These are the dilemma's, put them al"
type textarea "x"
type textarea "I importated the dilemmas_seed_3.json These are the dilemma's, put them all"
type textarea "x"
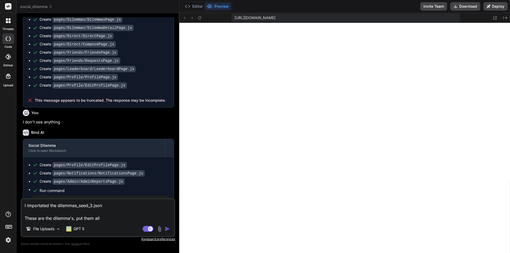
type textarea "I importated the dilemmas_seed_3.json These are the dilemma's, put them all"
type textarea "x"
type textarea "I importated the dilemmas_seed_3.json These are the dilemma's, put them all i"
type textarea "x"
type textarea "I importated the dilemmas_seed_3.json These are the dilemma's, put them all in"
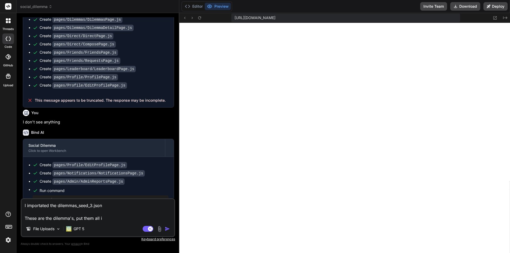
type textarea "x"
type textarea "I importated the dilemmas_seed_3.json These are the dilemma's, put them all in"
type textarea "x"
type textarea "I importated the dilemmas_seed_3.json These are the dilemma's, put them all in t"
type textarea "x"
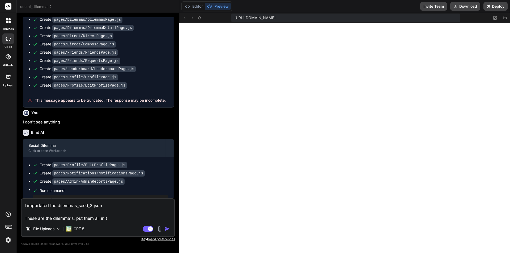
type textarea "I importated the dilemmas_seed_3.json These are the dilemma's, put them all in …"
type textarea "x"
type textarea "I importated the dilemmas_seed_3.json These are the dilemma's, put them all in …"
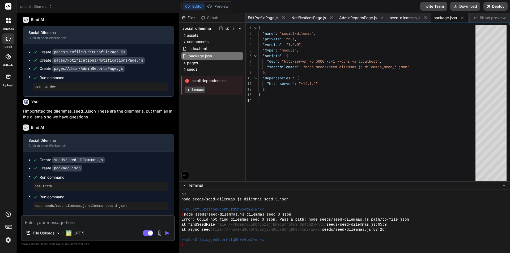
scroll to position [2440, 0]
click at [200, 7] on button "Editor" at bounding box center [194, 6] width 22 height 7
click at [195, 90] on button "Execute" at bounding box center [195, 90] width 20 height 6
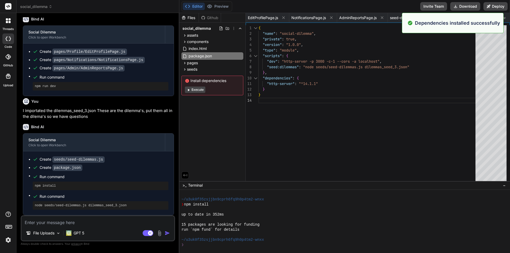
scroll to position [867, 0]
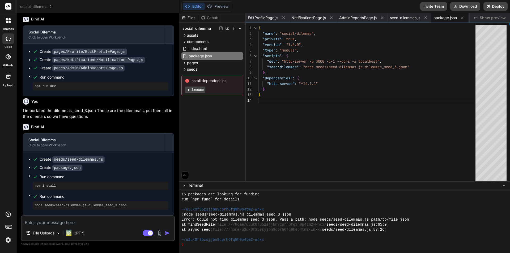
click at [488, 17] on span "Show preview" at bounding box center [492, 17] width 26 height 5
click at [193, 65] on span "pages" at bounding box center [192, 62] width 11 height 5
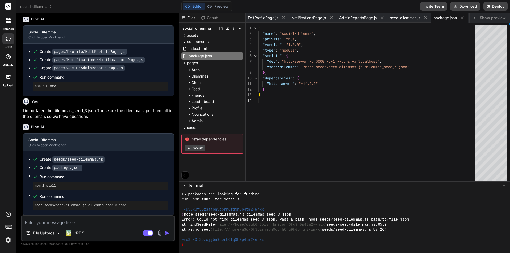
click at [196, 149] on button "Execute" at bounding box center [195, 148] width 20 height 6
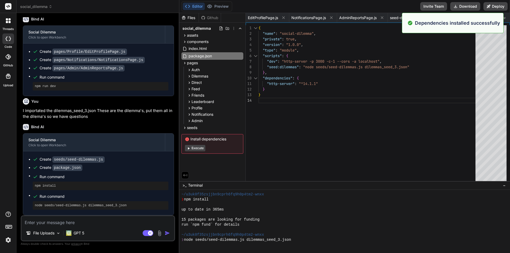
scroll to position [958, 0]
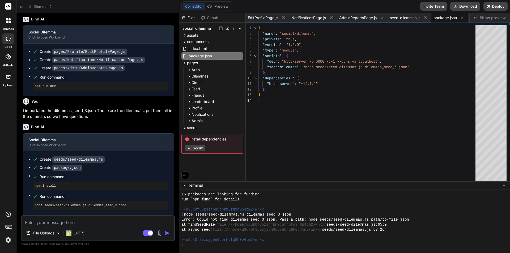
drag, startPoint x: 100, startPoint y: 222, endPoint x: 102, endPoint y: 219, distance: 3.4
click at [101, 221] on textarea at bounding box center [97, 221] width 153 height 10
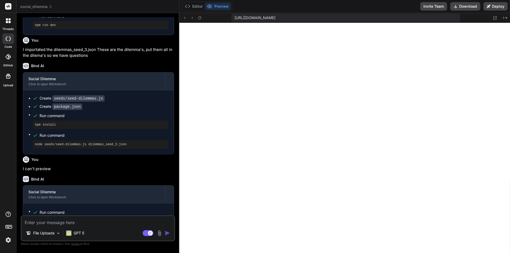
scroll to position [1422, 0]
